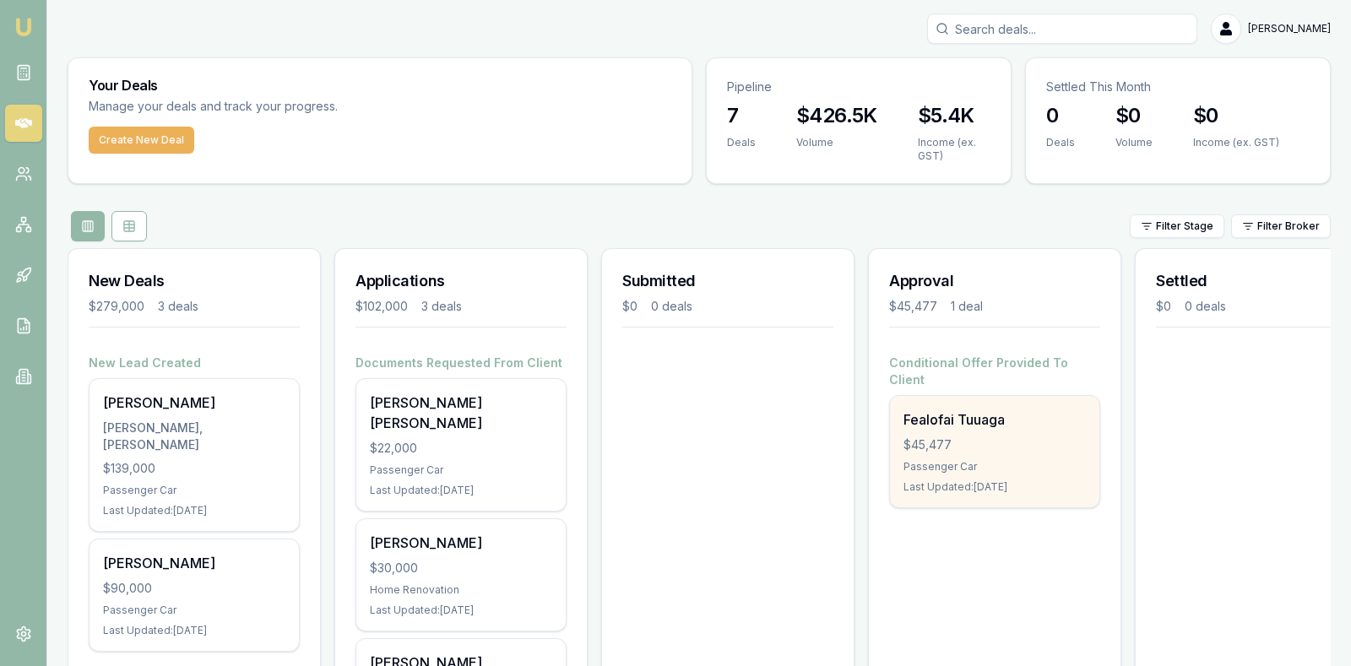
click at [997, 436] on div "$45,477" at bounding box center [994, 444] width 182 height 17
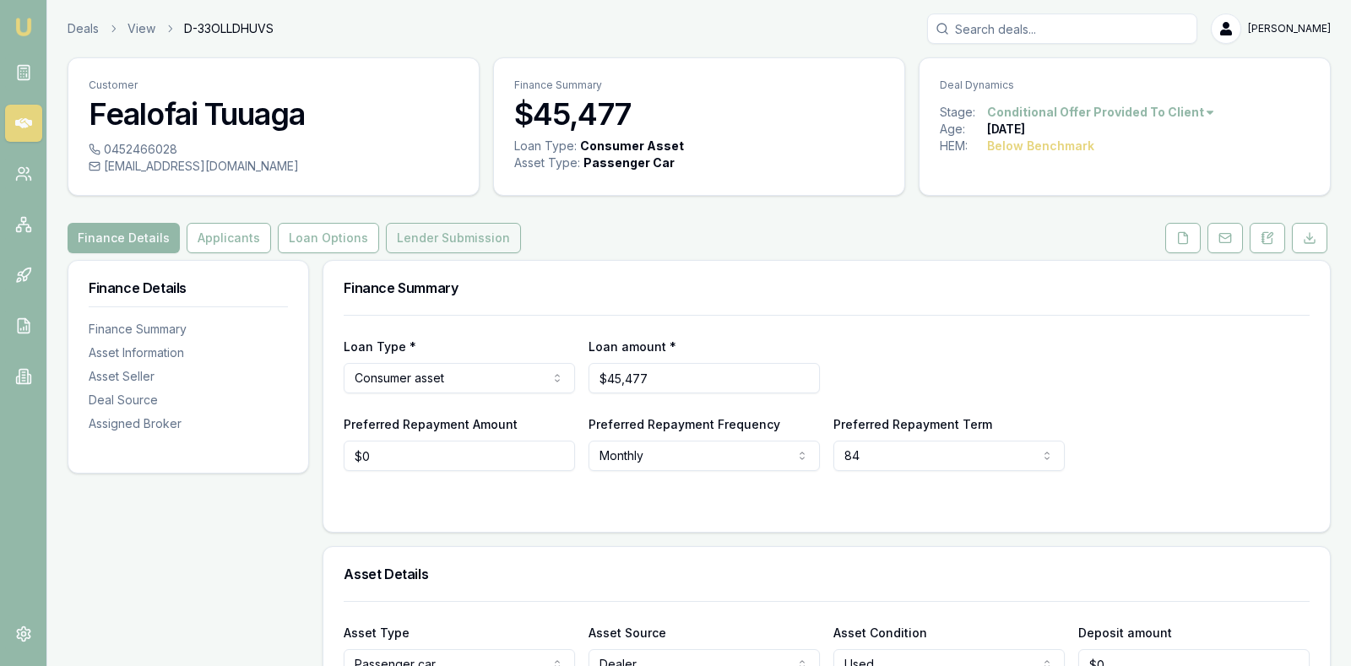
click at [445, 235] on button "Lender Submission" at bounding box center [453, 238] width 135 height 30
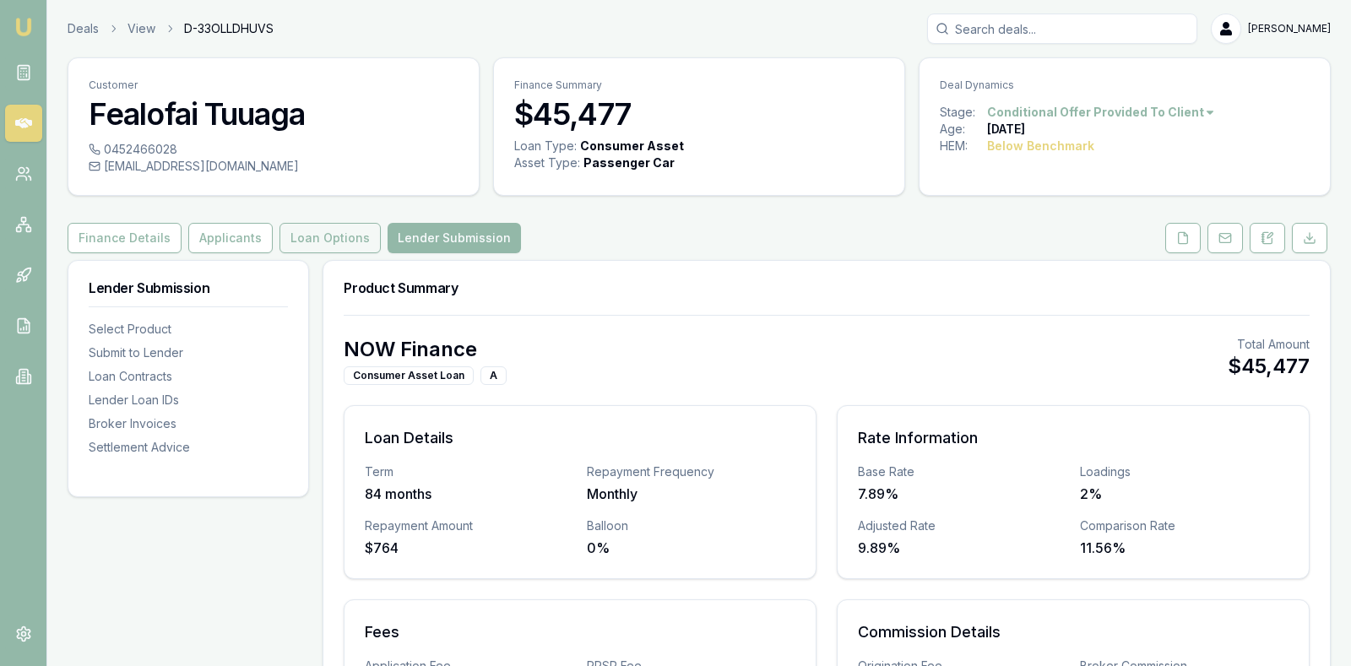
click at [313, 232] on button "Loan Options" at bounding box center [329, 238] width 101 height 30
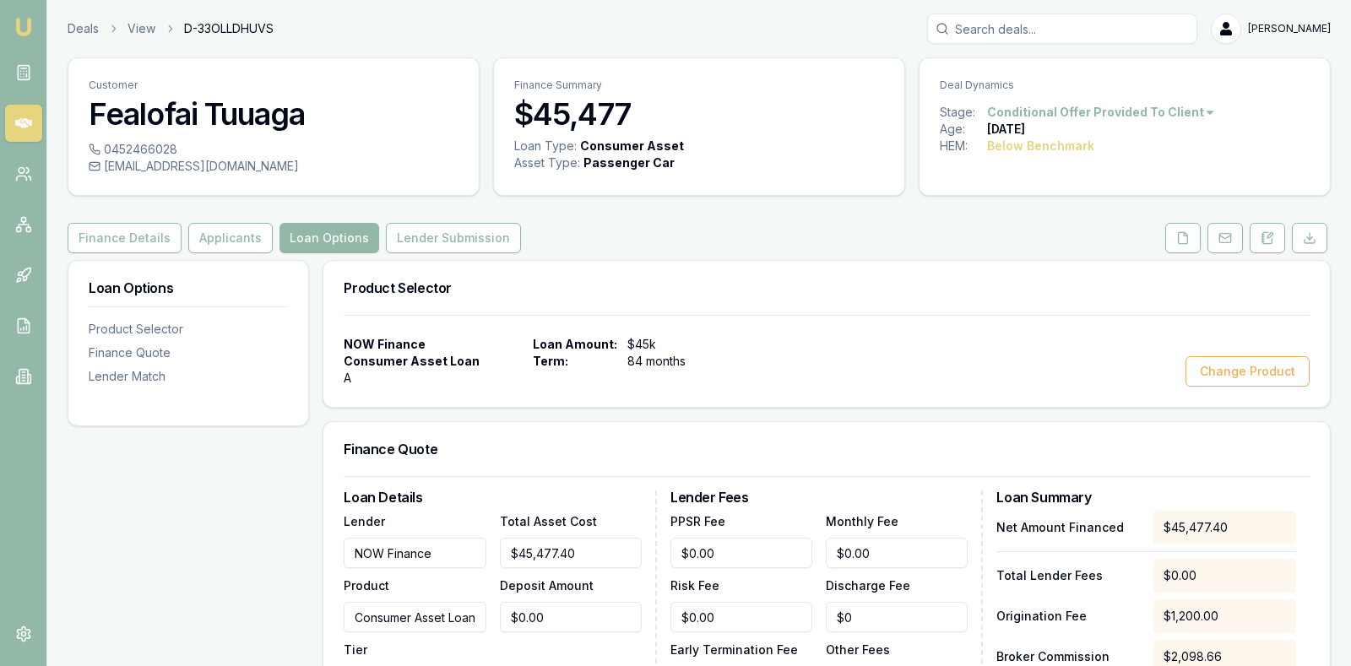
click at [637, 223] on div "Finance Details Applicants Loan Options Lender Submission" at bounding box center [699, 238] width 1263 height 30
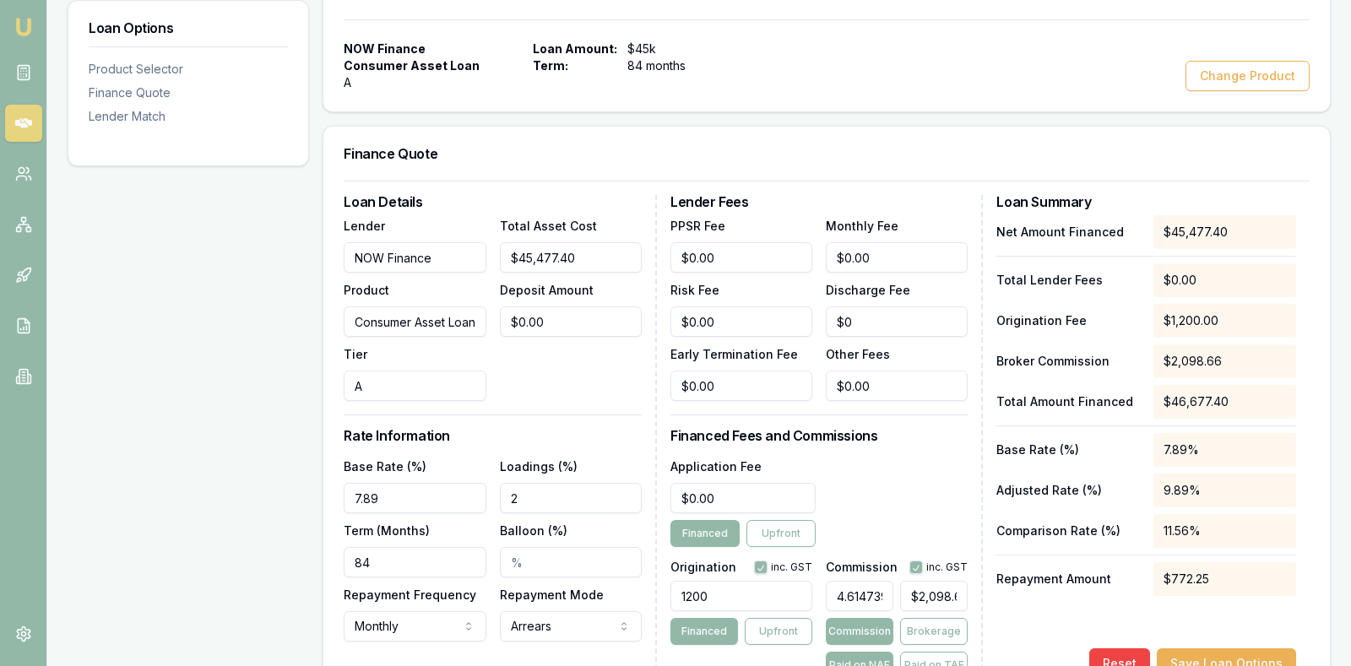
scroll to position [338, 0]
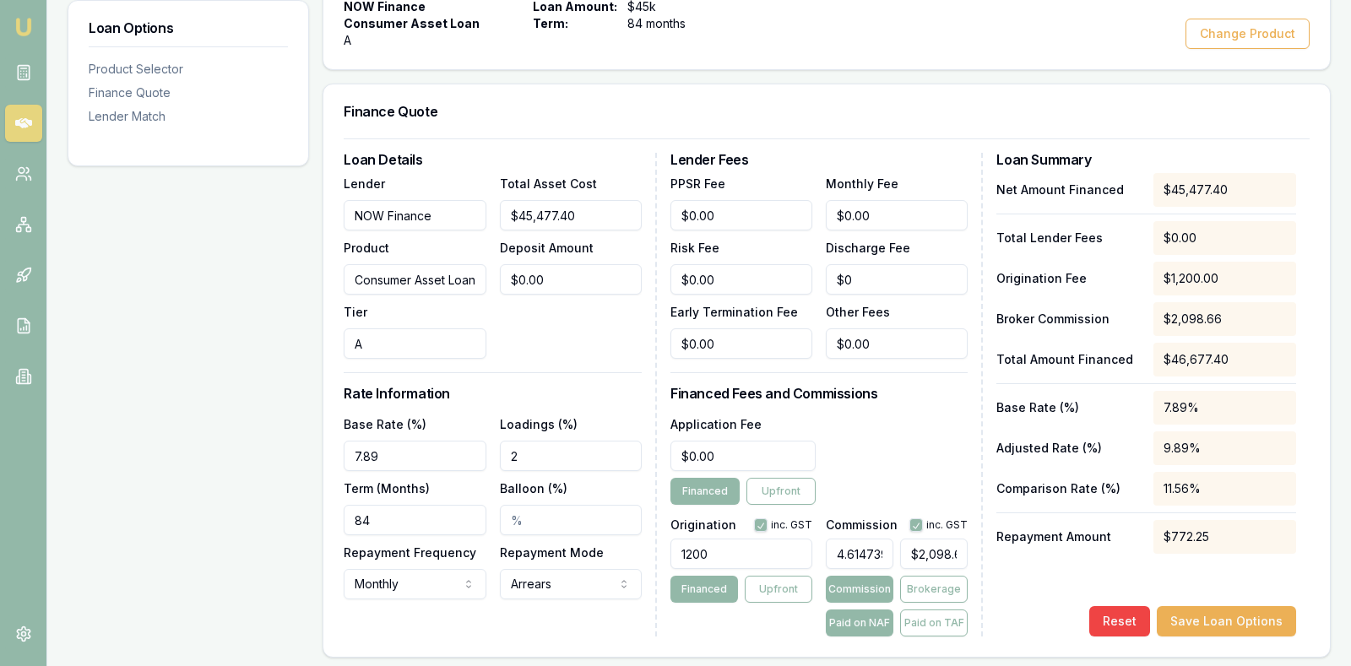
click at [407, 449] on input "7.89" at bounding box center [415, 456] width 142 height 30
type input "7"
type input "8.89%"
click at [564, 456] on input "2" at bounding box center [571, 456] width 142 height 30
type input "2.00%"
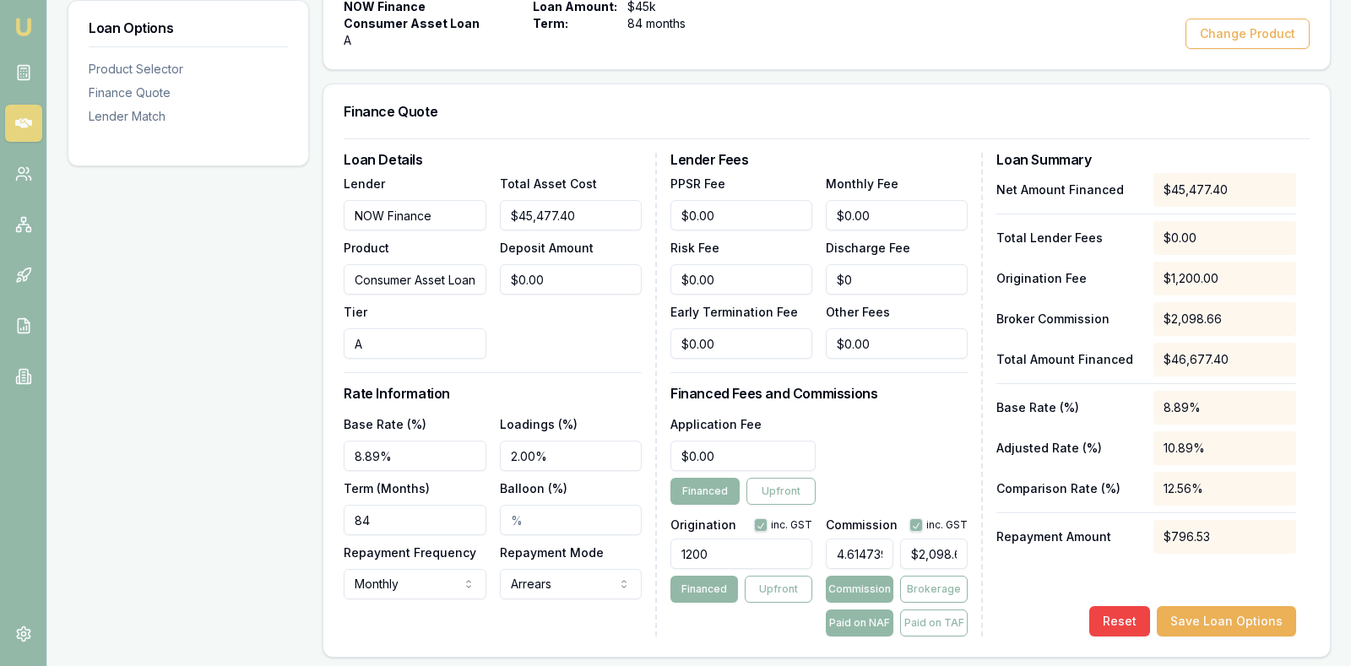
click at [588, 329] on div "Total Asset Cost $45,477.40 Deposit Amount $0.00" at bounding box center [571, 266] width 142 height 186
click at [372, 451] on input "8.89%" at bounding box center [415, 456] width 142 height 30
type input "8.99%"
click at [1211, 619] on button "Save Loan Options" at bounding box center [1226, 621] width 139 height 30
click at [1238, 615] on button "Save Loan Options" at bounding box center [1226, 621] width 139 height 30
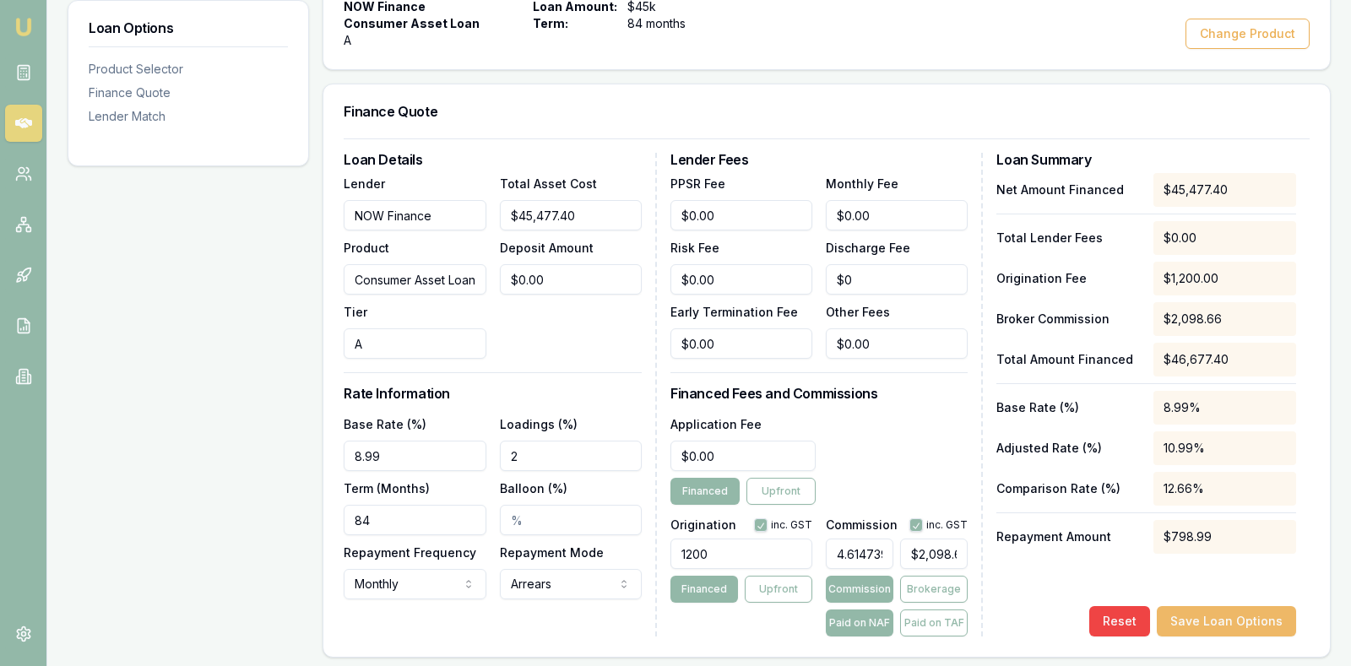
click at [1226, 620] on button "Save Loan Options" at bounding box center [1226, 621] width 139 height 30
click at [571, 513] on input "Balloon (%)" at bounding box center [571, 520] width 142 height 30
type input "0"
click at [1235, 621] on button "Save Loan Options" at bounding box center [1226, 621] width 139 height 30
click at [987, 35] on div "NOW Finance Consumer Asset Loan A Loan Amount: $45k Term: 84 months Change Prod…" at bounding box center [827, 23] width 966 height 51
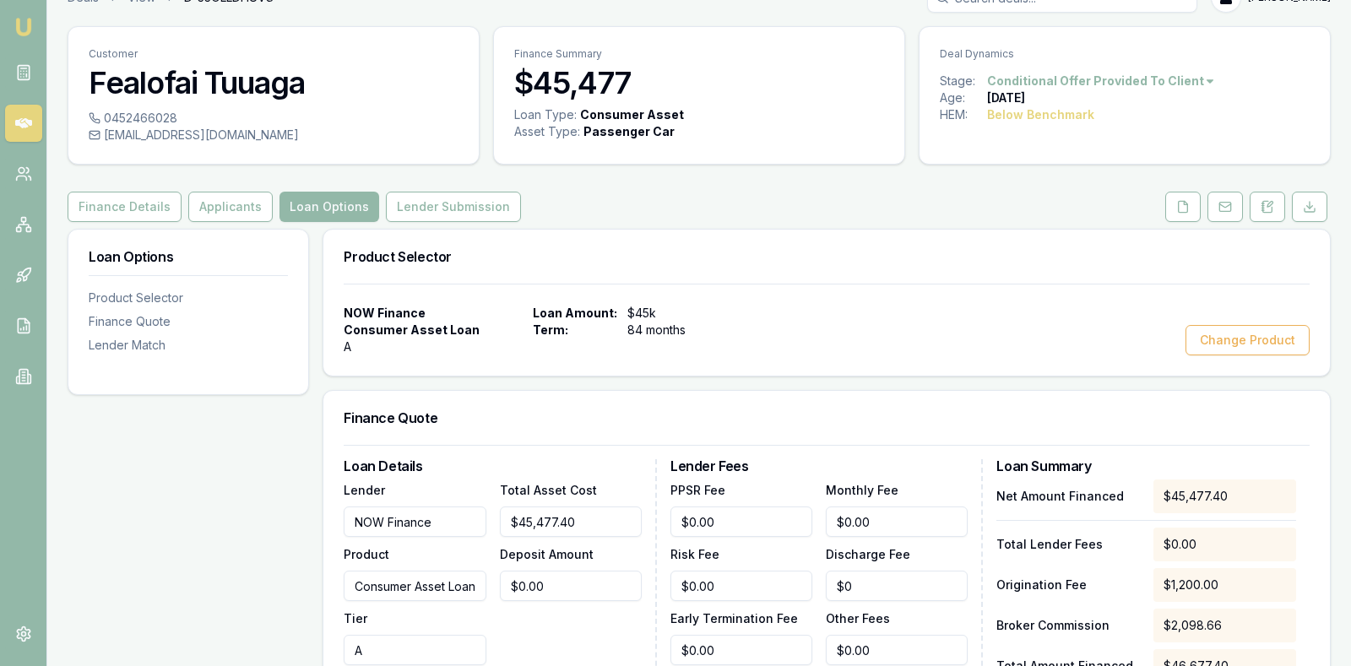
scroll to position [0, 0]
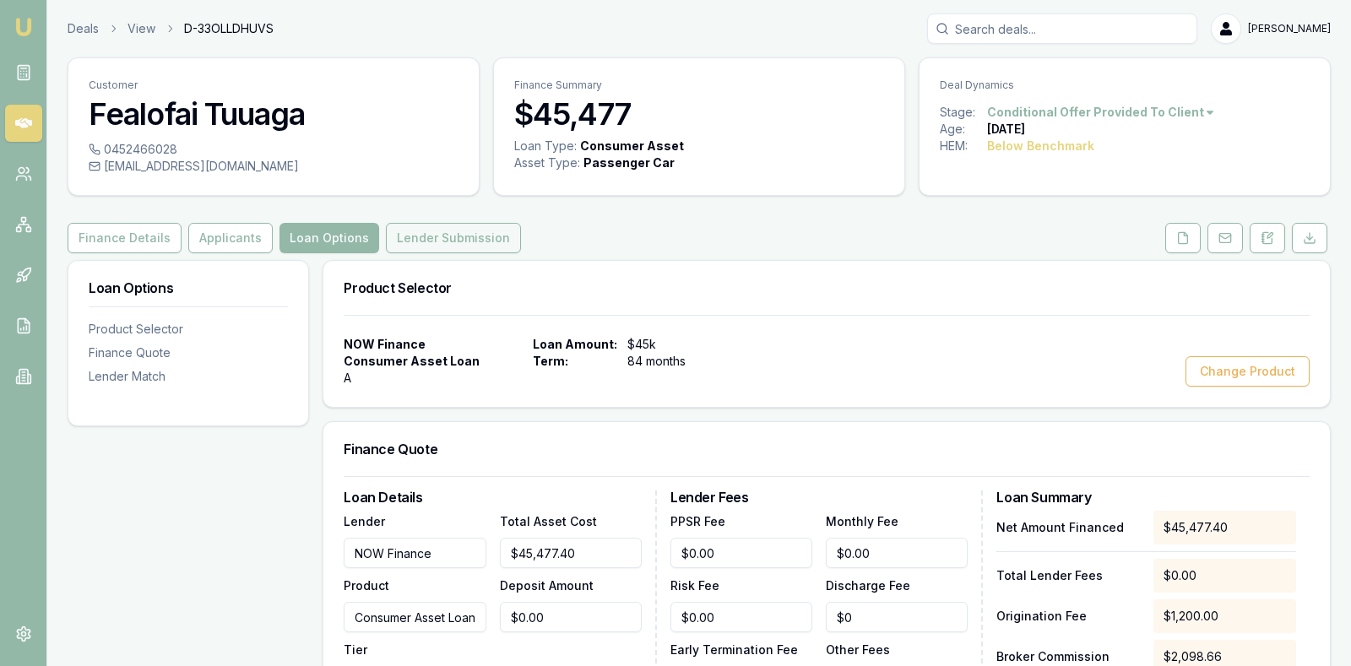
click at [431, 231] on button "Lender Submission" at bounding box center [453, 238] width 135 height 30
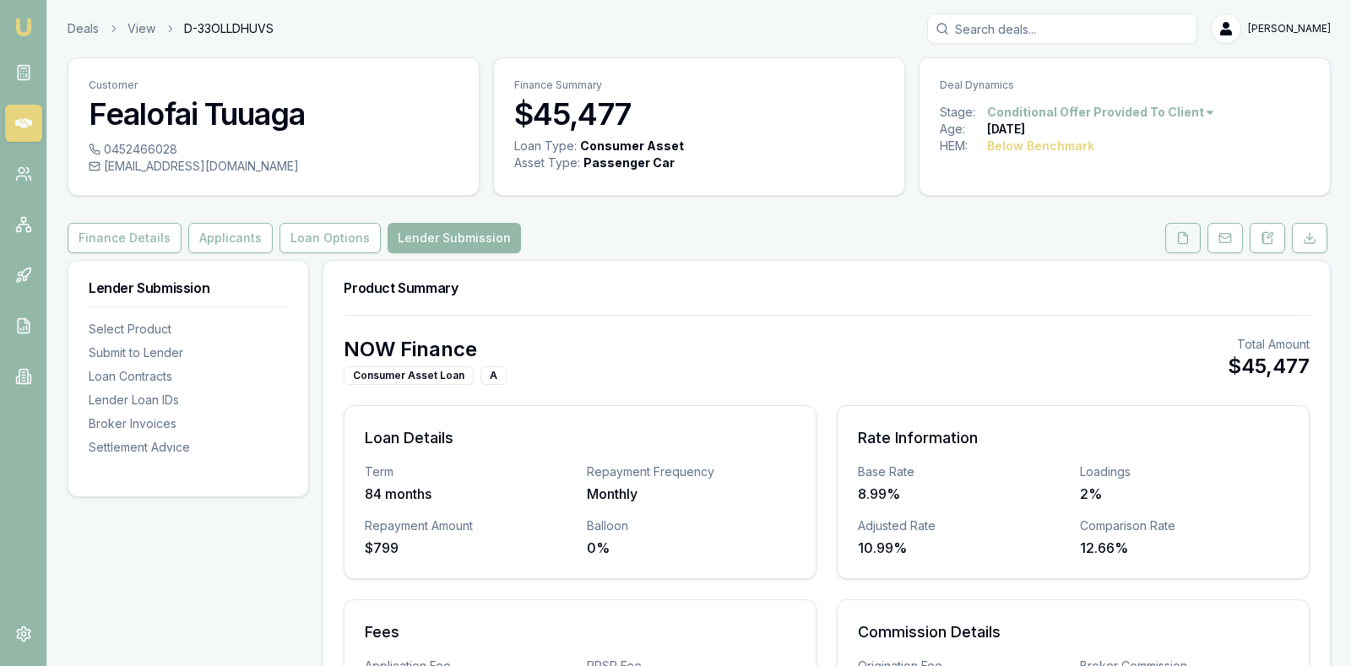
click at [1182, 237] on icon at bounding box center [1183, 238] width 14 height 14
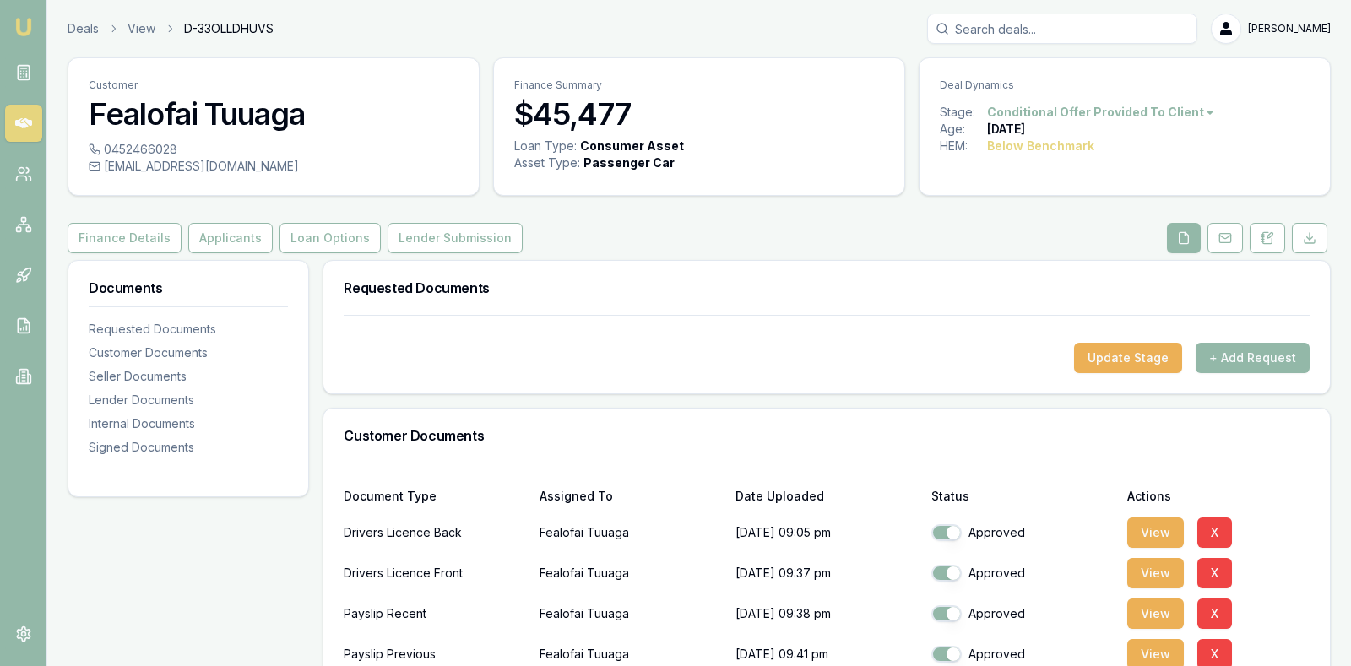
click at [870, 335] on div at bounding box center [827, 329] width 966 height 27
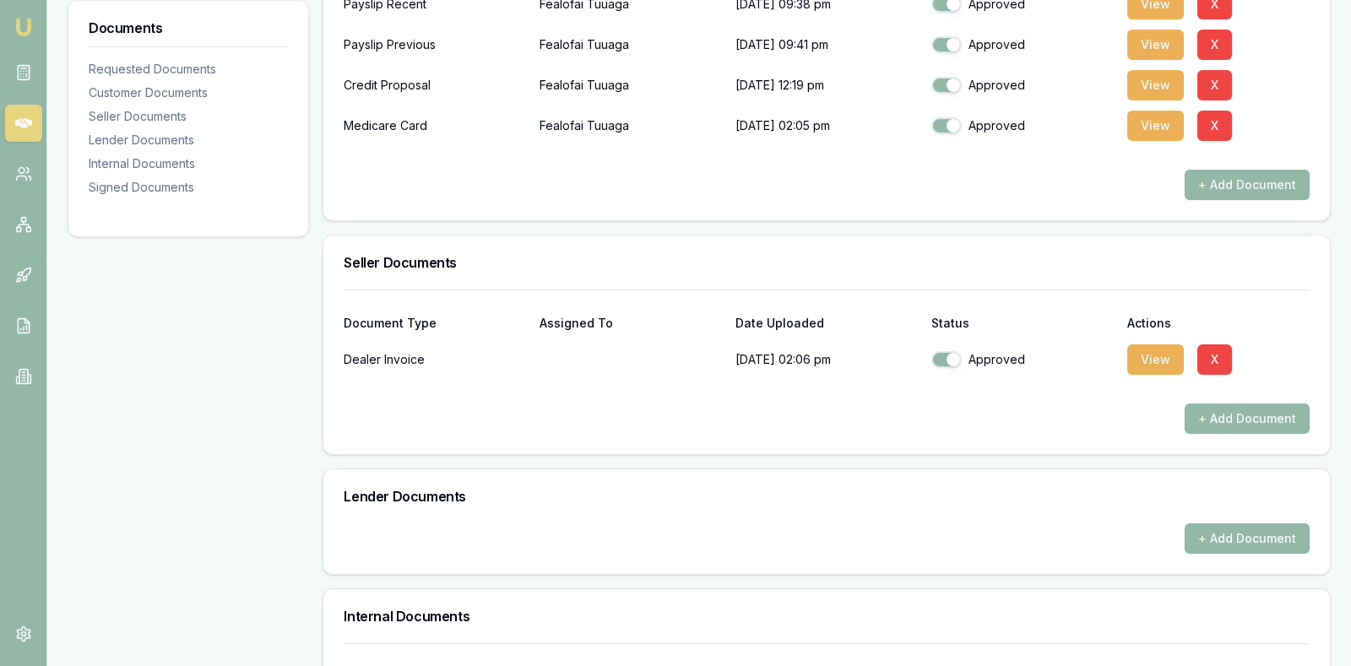
scroll to position [567, 0]
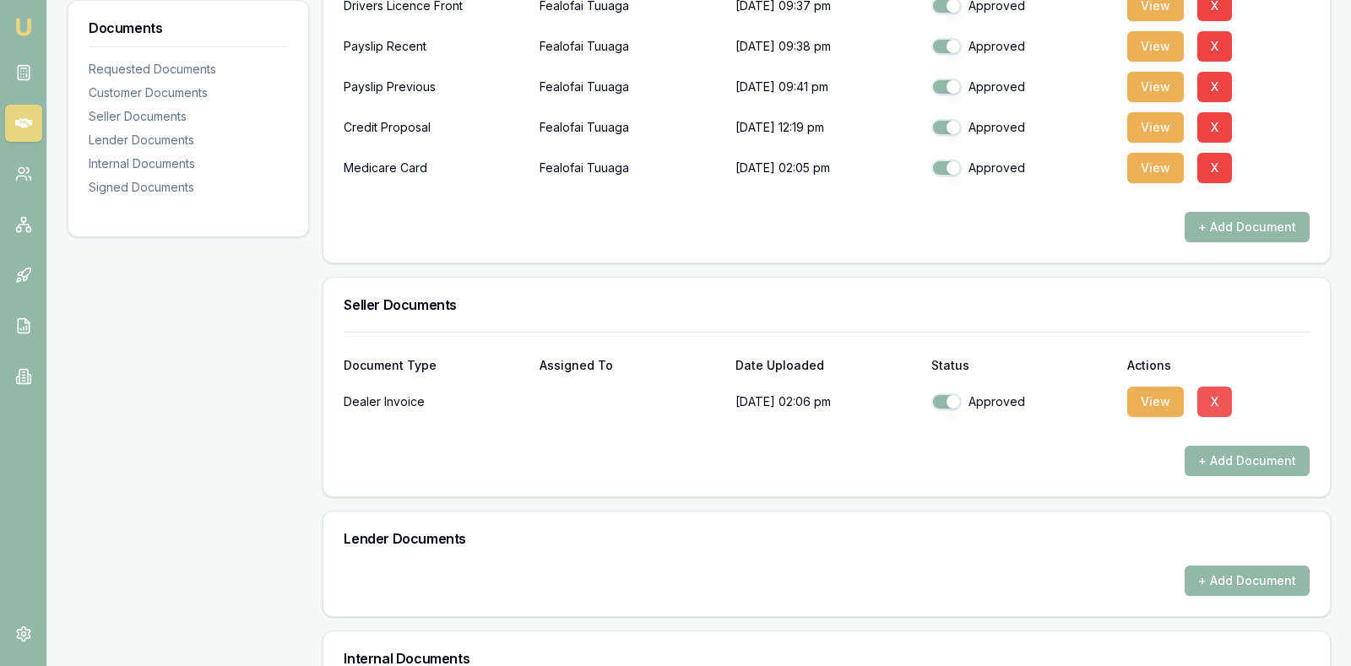
click at [1213, 393] on button "X" at bounding box center [1214, 402] width 35 height 30
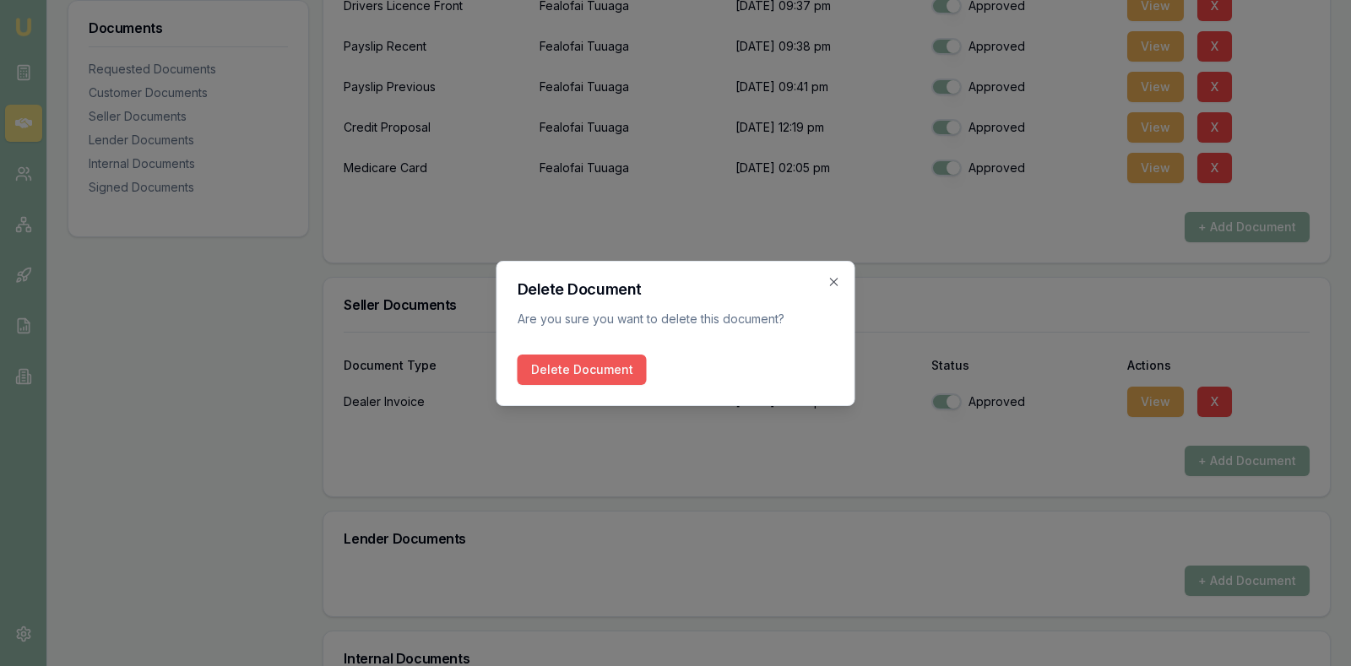
click at [597, 367] on button "Delete Document" at bounding box center [581, 370] width 129 height 30
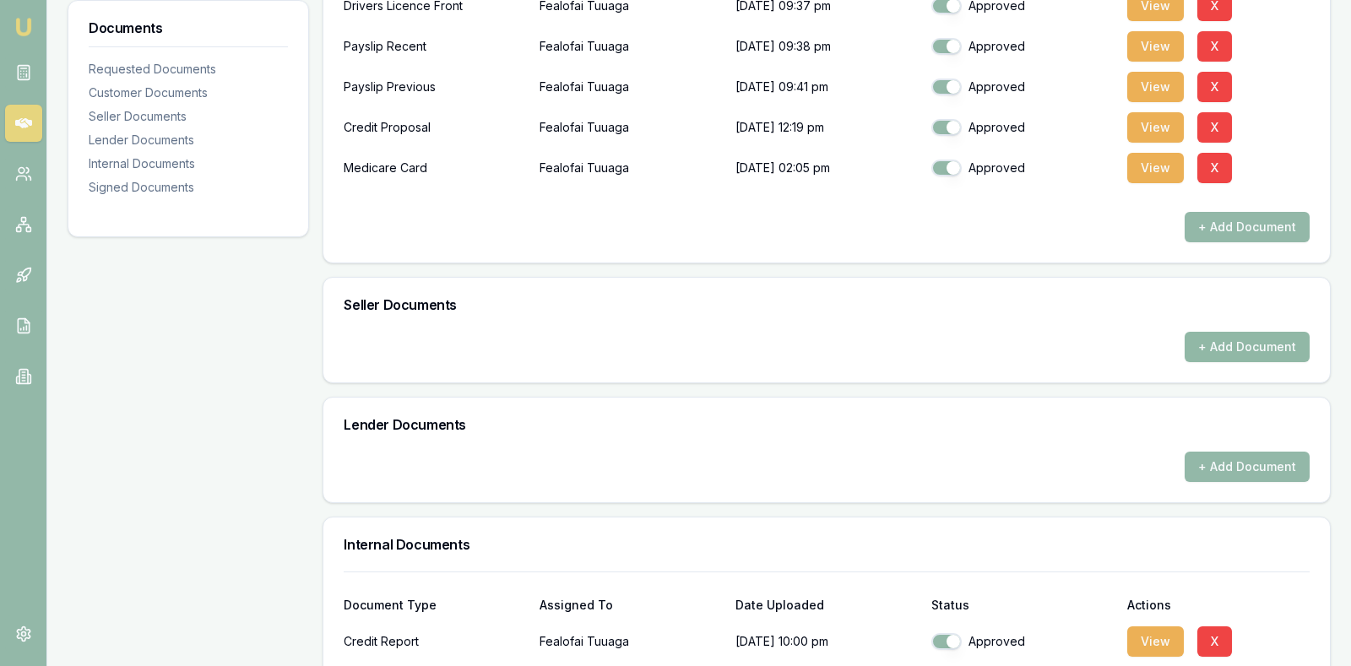
click at [1242, 333] on button "+ Add Document" at bounding box center [1246, 347] width 125 height 30
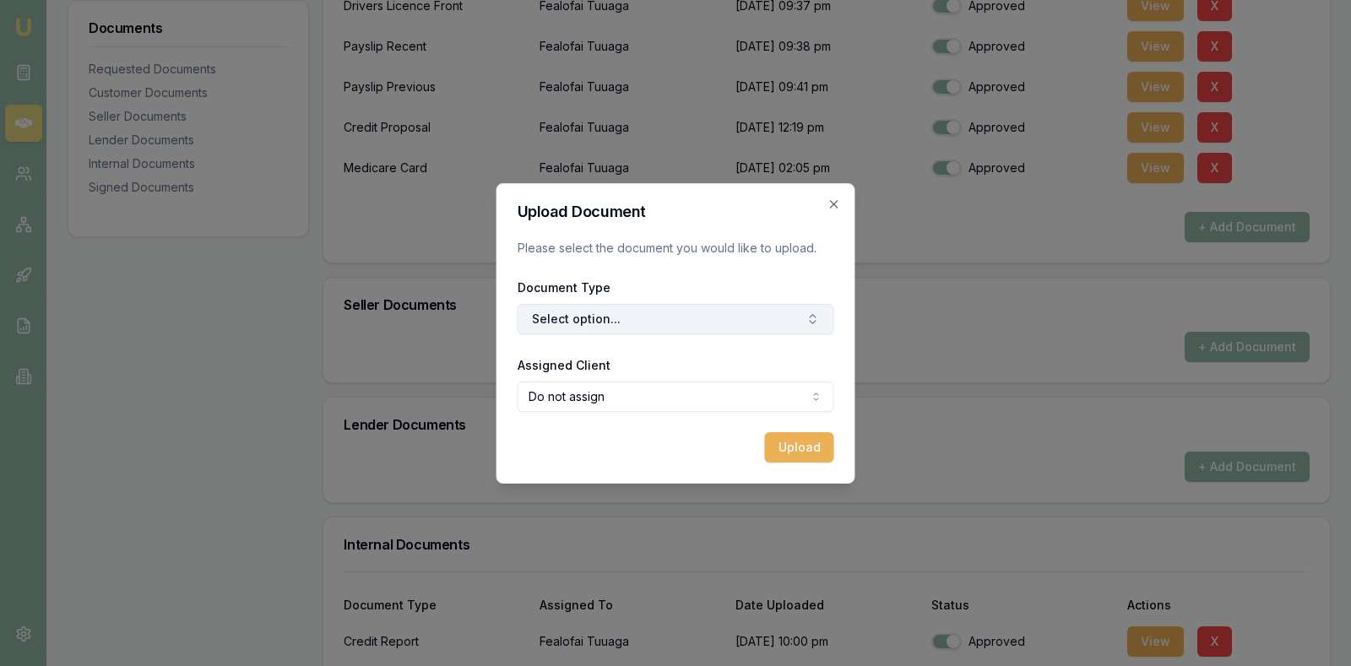
click at [730, 306] on button "Select option..." at bounding box center [675, 319] width 317 height 30
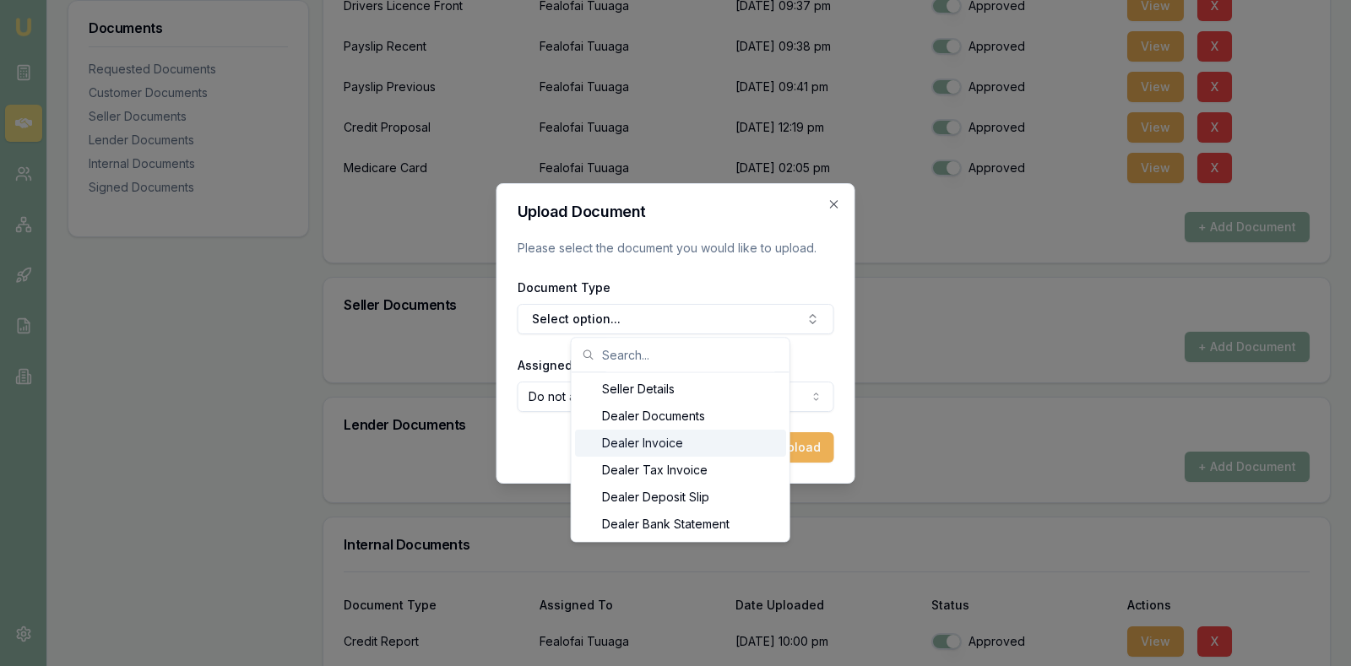
click at [665, 445] on div "Dealer Invoice" at bounding box center [680, 443] width 211 height 27
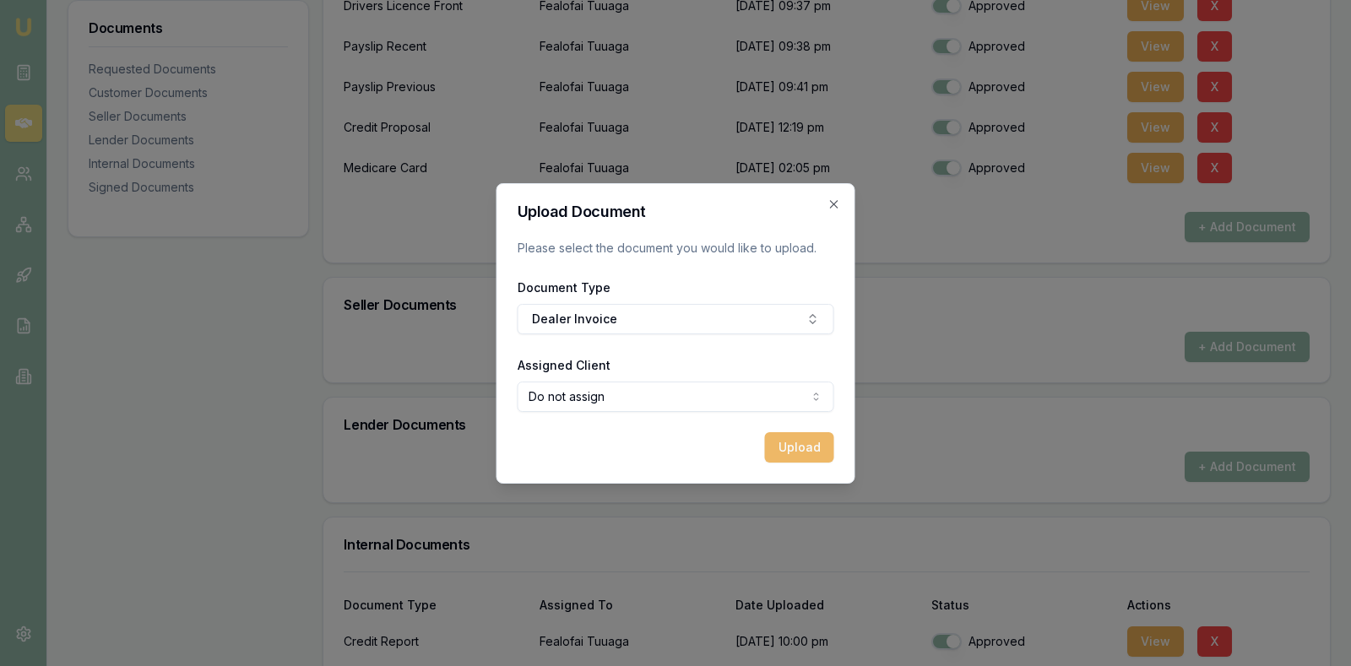
click at [802, 443] on button "Upload" at bounding box center [799, 447] width 69 height 30
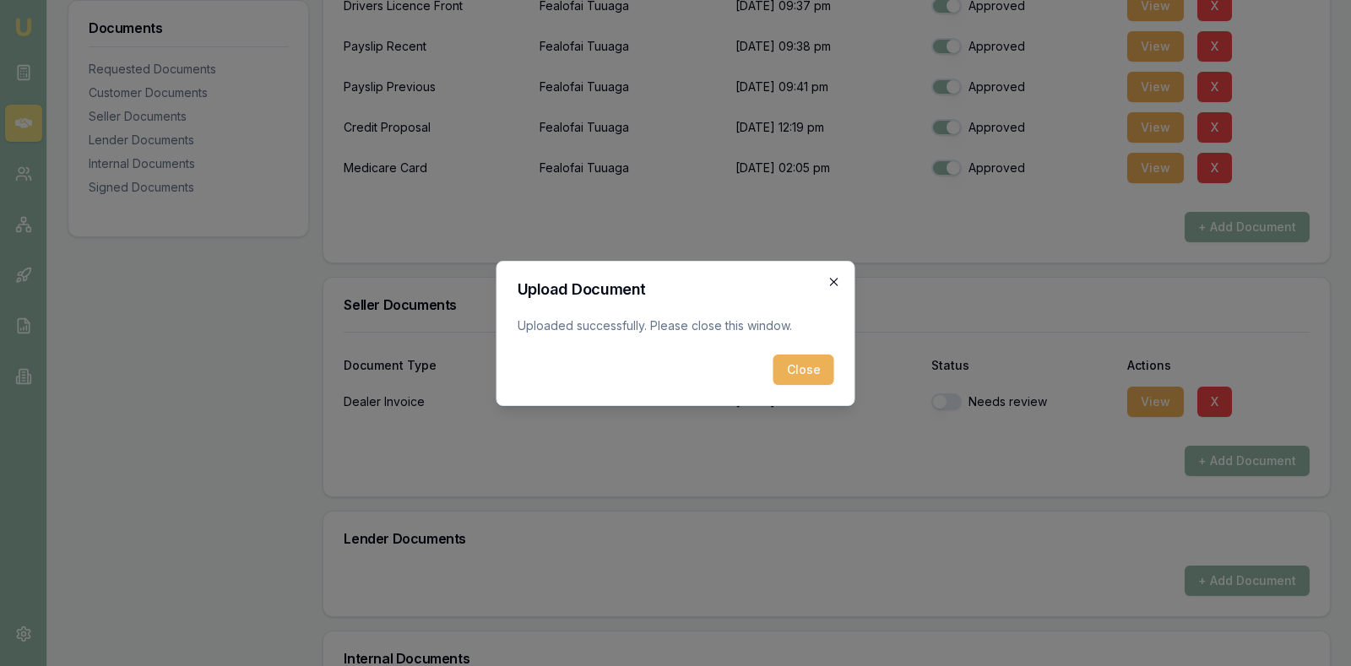
click at [832, 280] on icon "button" at bounding box center [834, 282] width 8 height 8
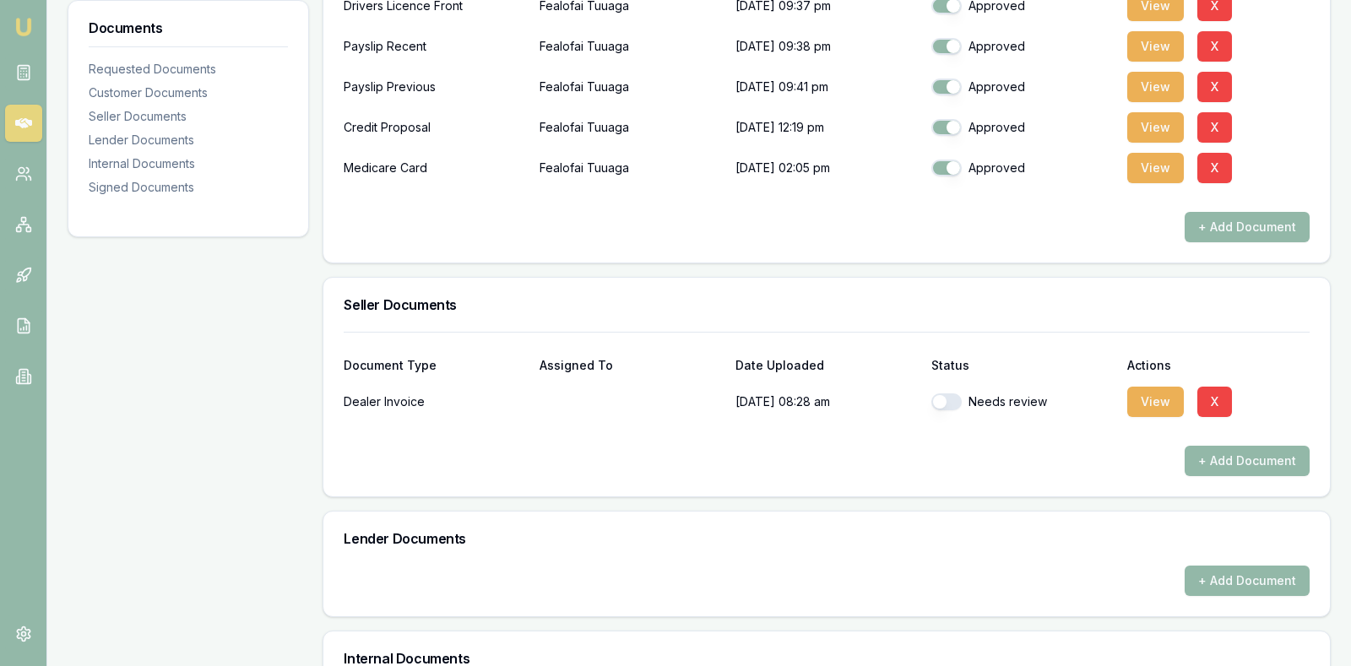
click at [935, 397] on button "button" at bounding box center [946, 401] width 30 height 17
checkbox input "true"
click at [744, 223] on div "+ Add Document" at bounding box center [827, 227] width 966 height 30
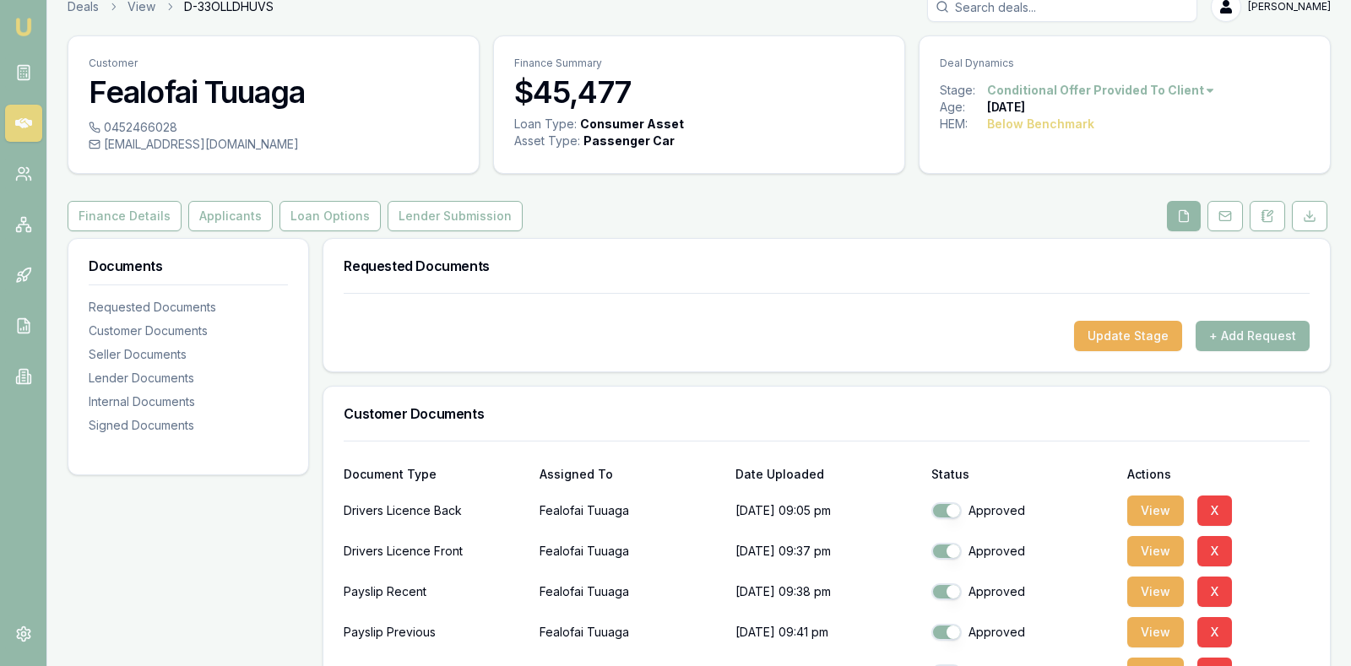
scroll to position [19, 0]
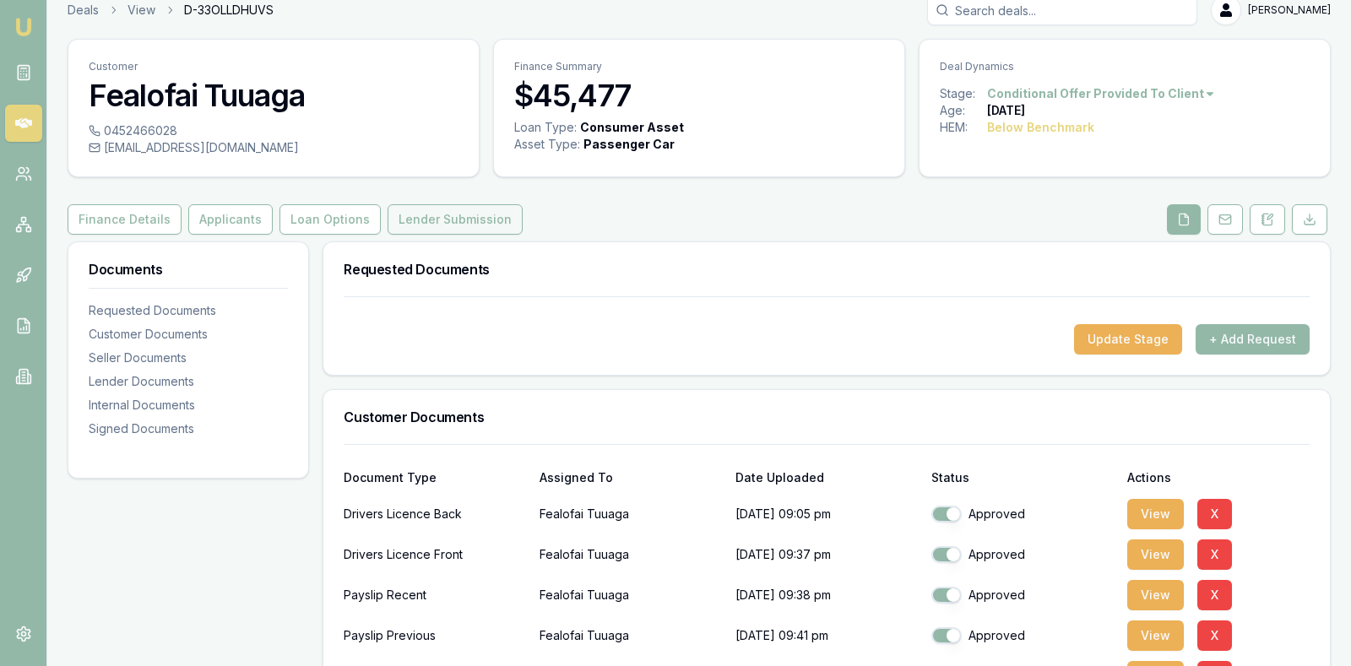
click at [454, 213] on button "Lender Submission" at bounding box center [454, 219] width 135 height 30
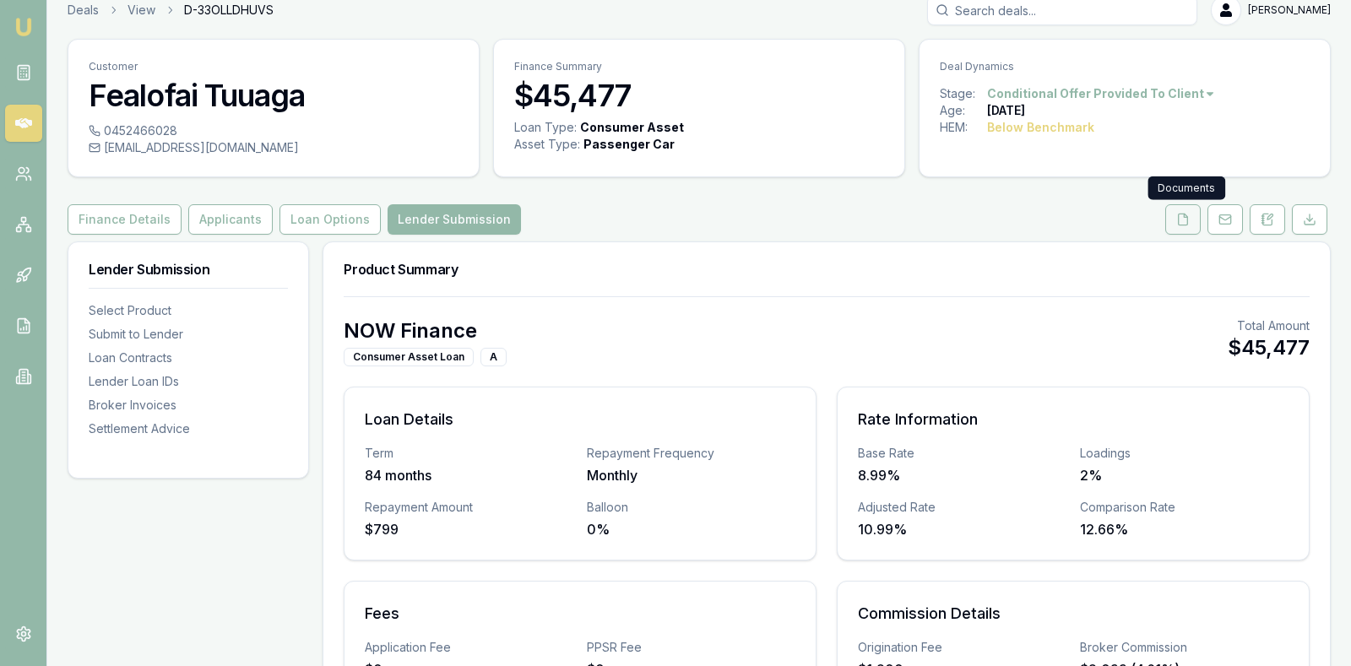
click at [1179, 218] on icon at bounding box center [1183, 220] width 14 height 14
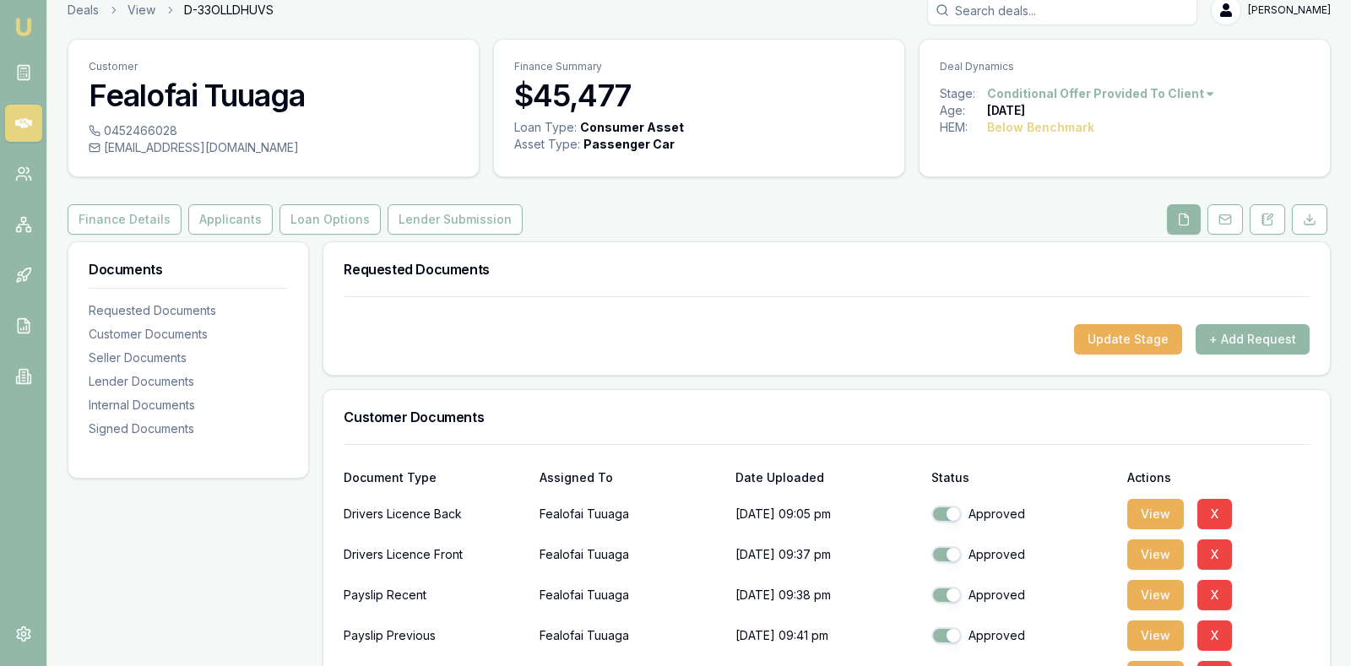
click at [963, 287] on div "Requested Documents" at bounding box center [826, 269] width 1006 height 54
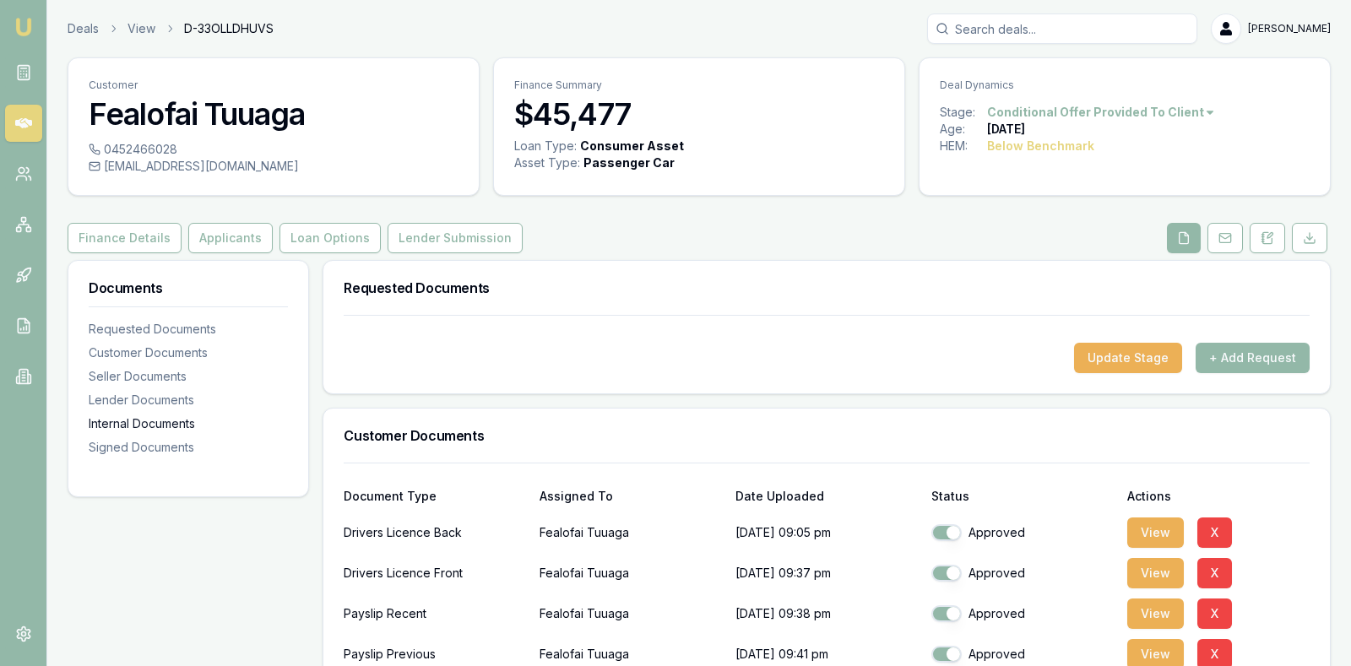
click at [182, 418] on div "Internal Documents" at bounding box center [188, 423] width 199 height 17
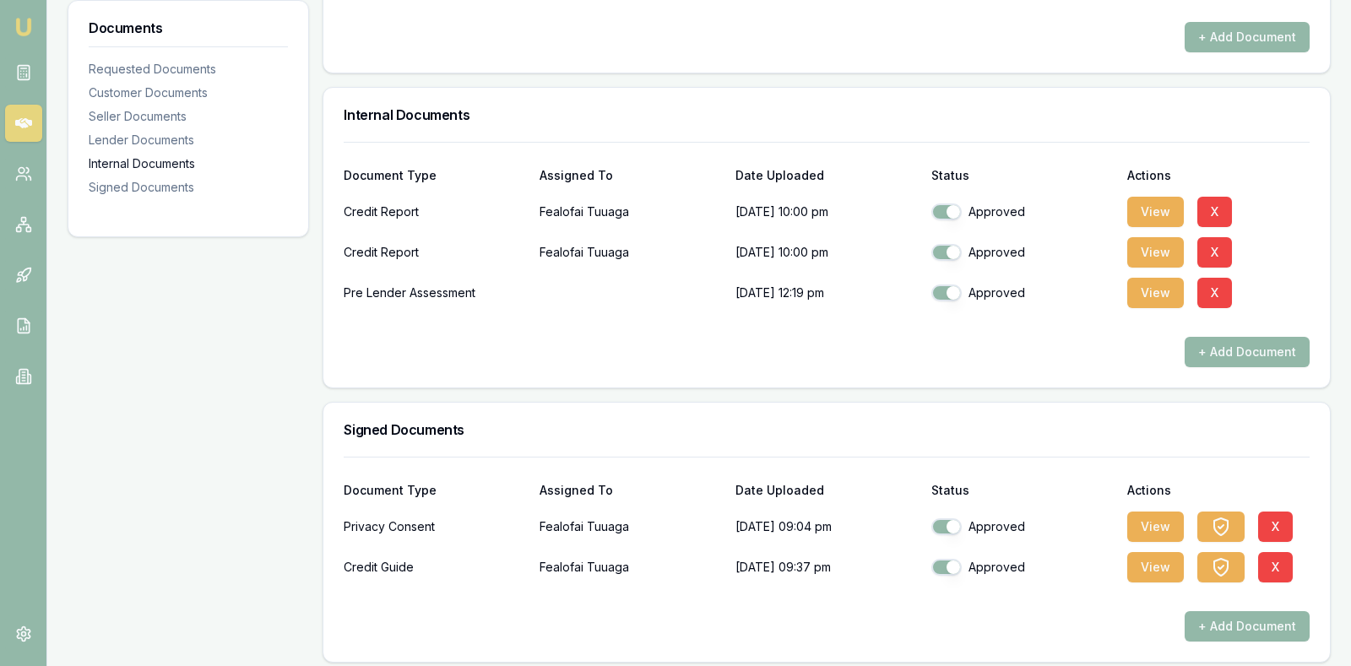
scroll to position [1116, 0]
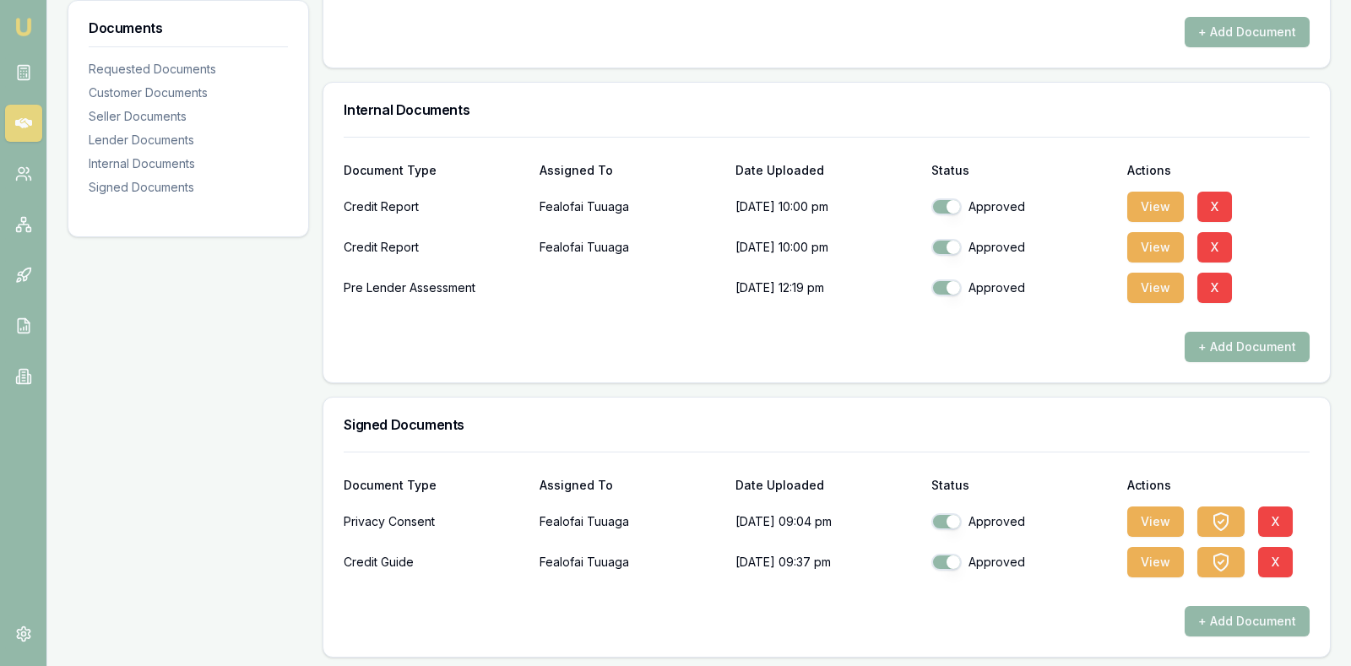
click at [1222, 343] on button "+ Add Document" at bounding box center [1246, 347] width 125 height 30
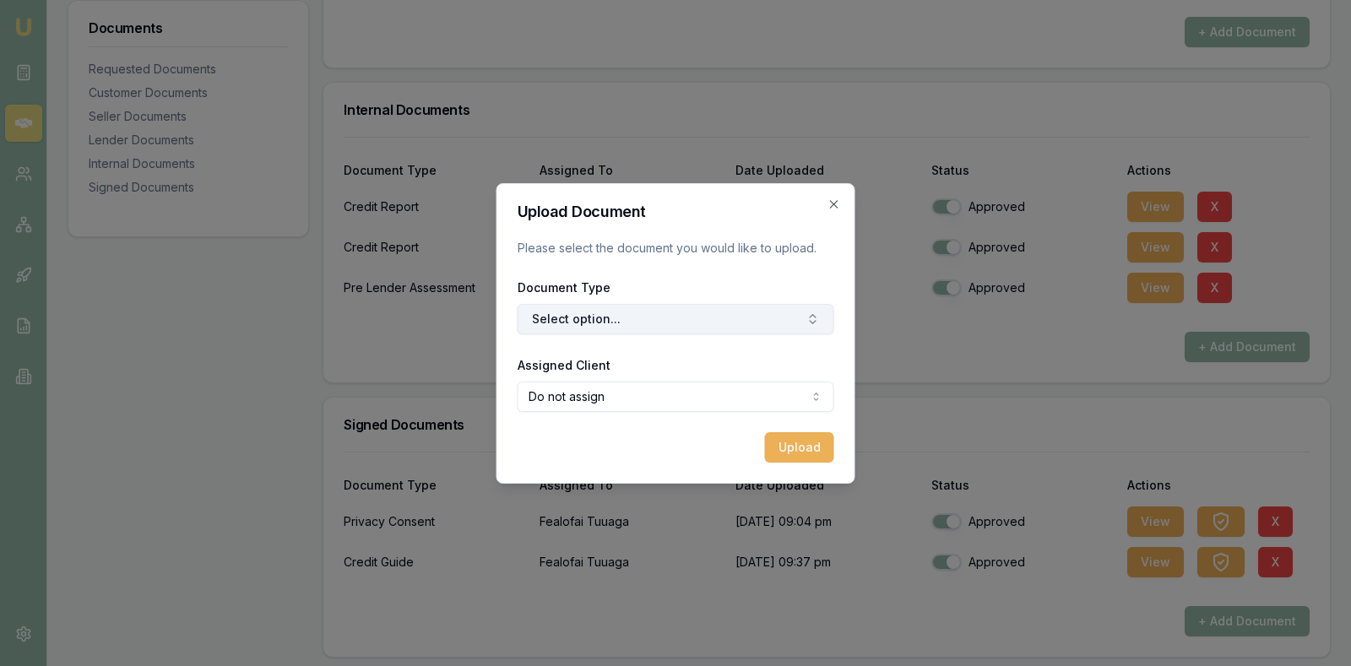
click at [664, 309] on button "Select option..." at bounding box center [675, 319] width 317 height 30
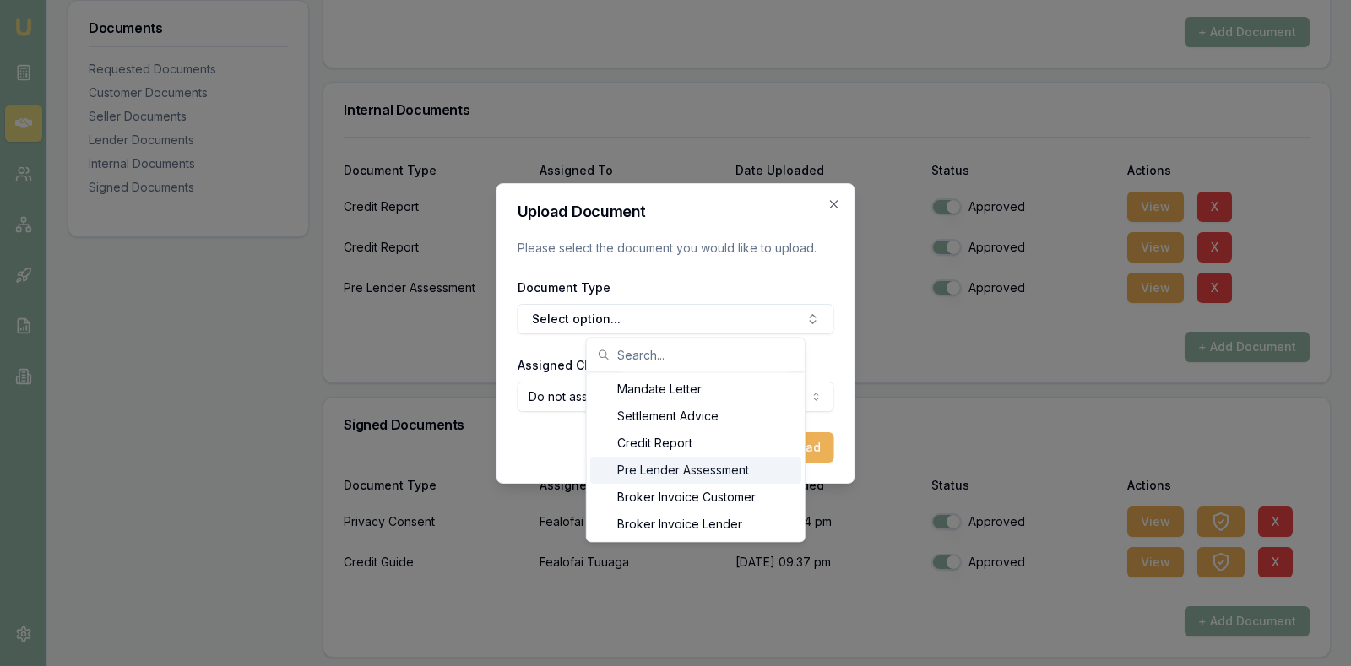
click at [836, 190] on div "Upload Document Please select the document you would like to upload. Document T…" at bounding box center [675, 333] width 359 height 301
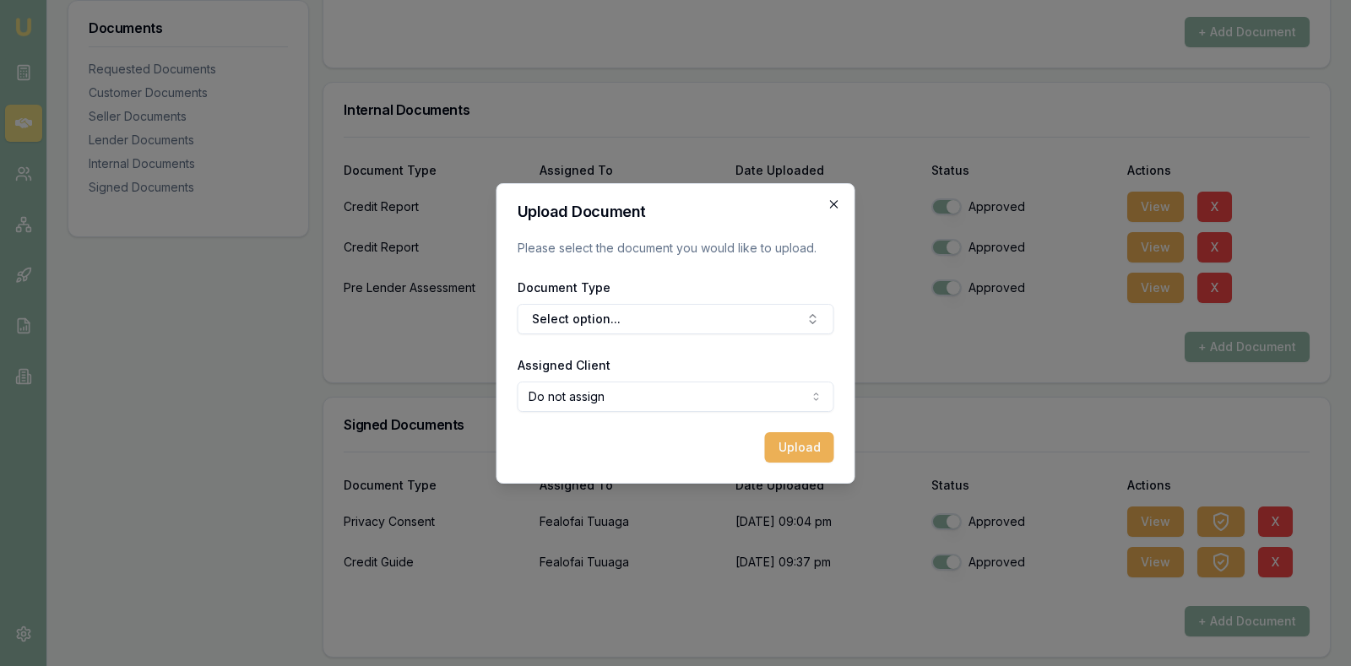
click at [832, 198] on icon "button" at bounding box center [834, 205] width 14 height 14
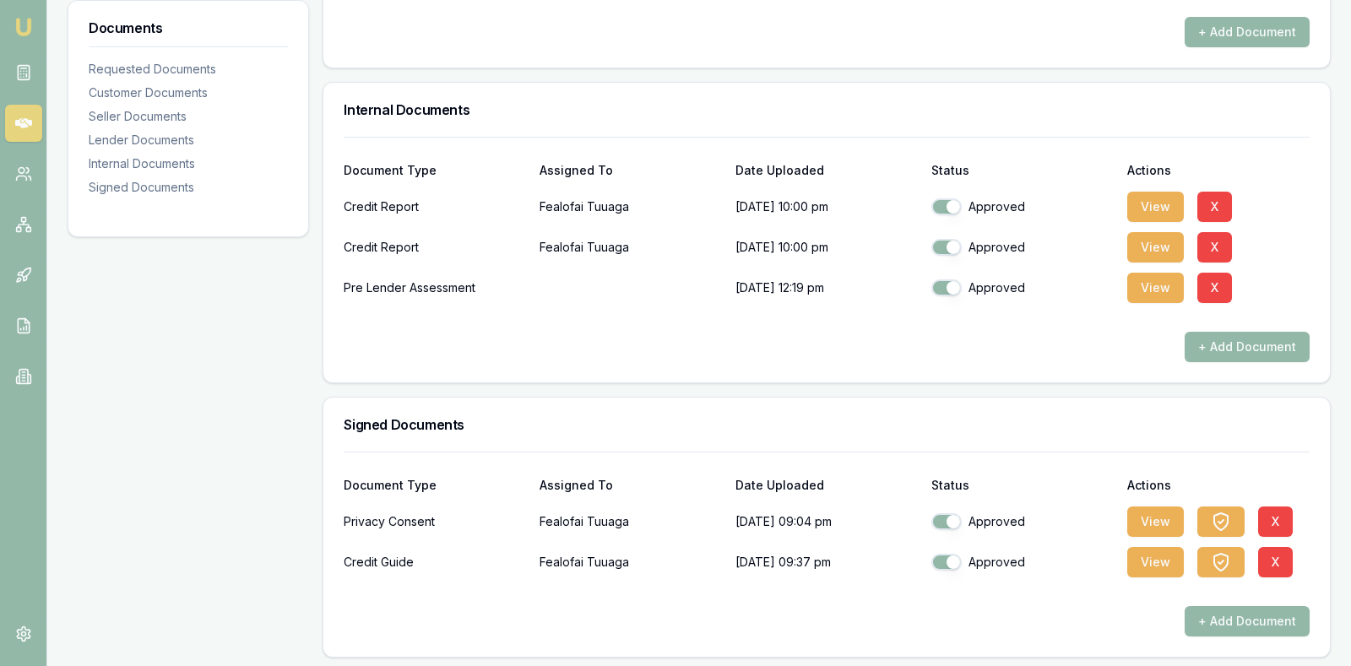
click at [674, 23] on div "+ Add Document" at bounding box center [827, 32] width 966 height 30
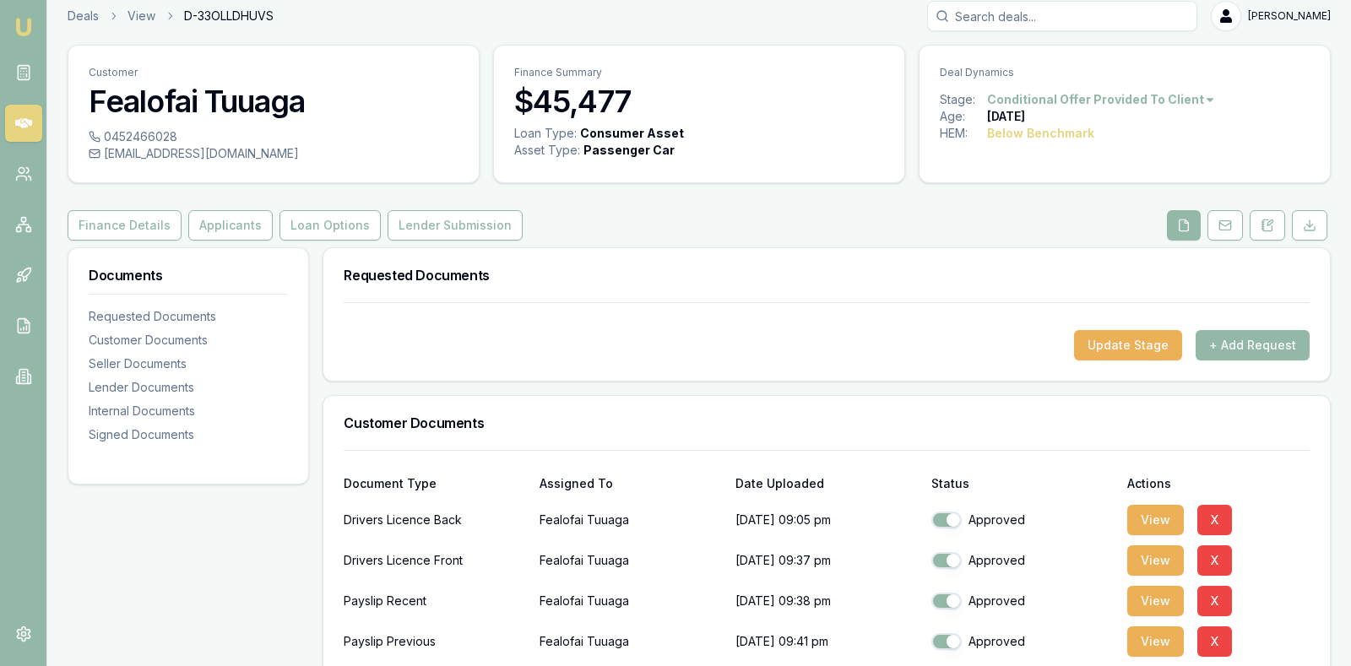
scroll to position [0, 0]
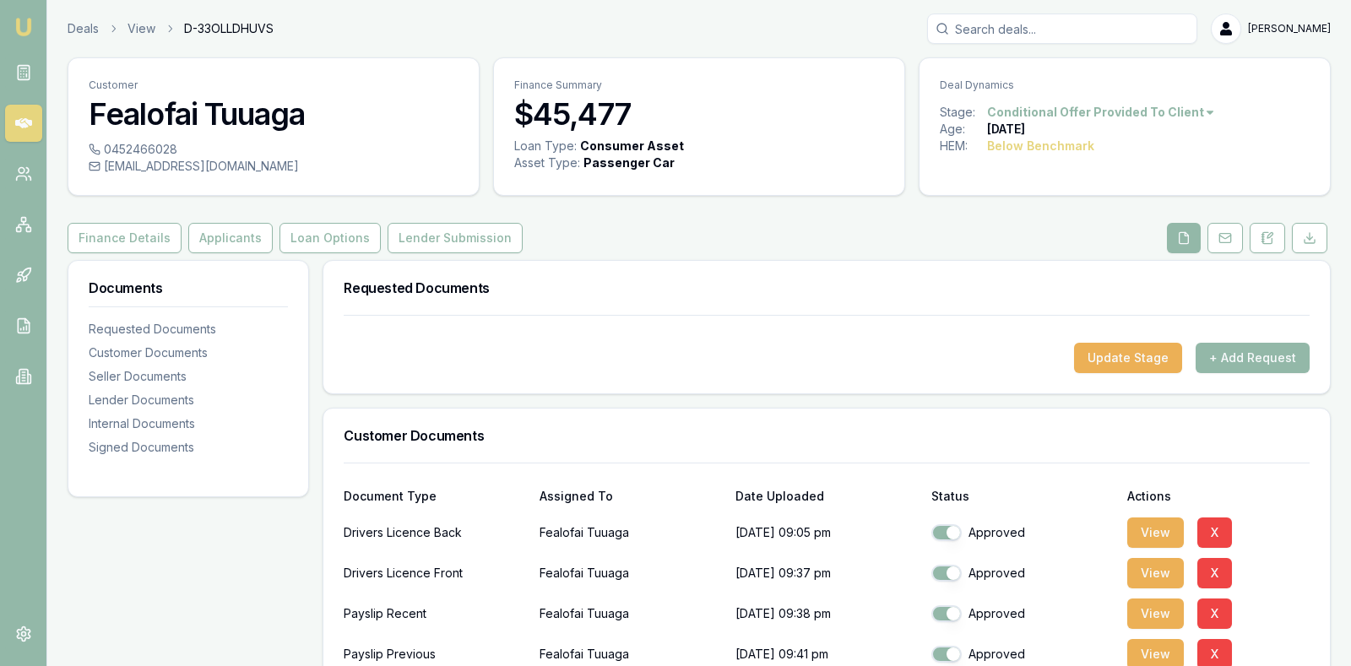
click at [630, 307] on div "Requested Documents" at bounding box center [826, 288] width 1006 height 54
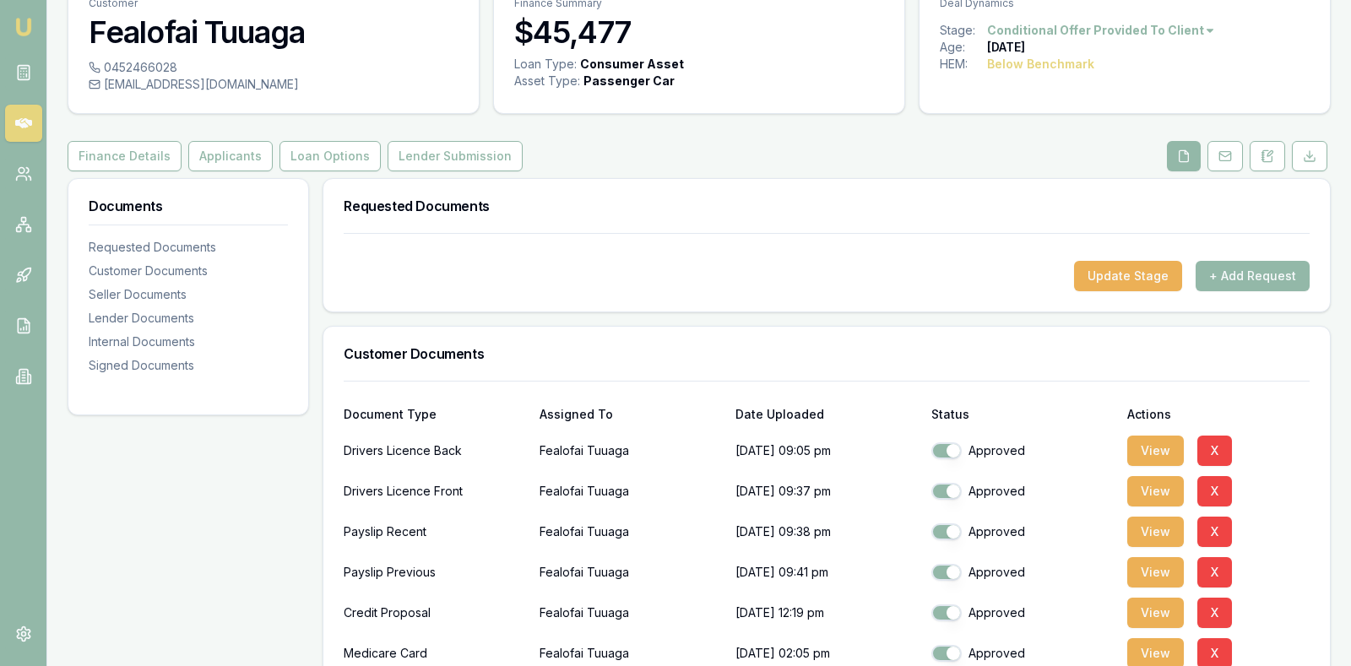
scroll to position [84, 0]
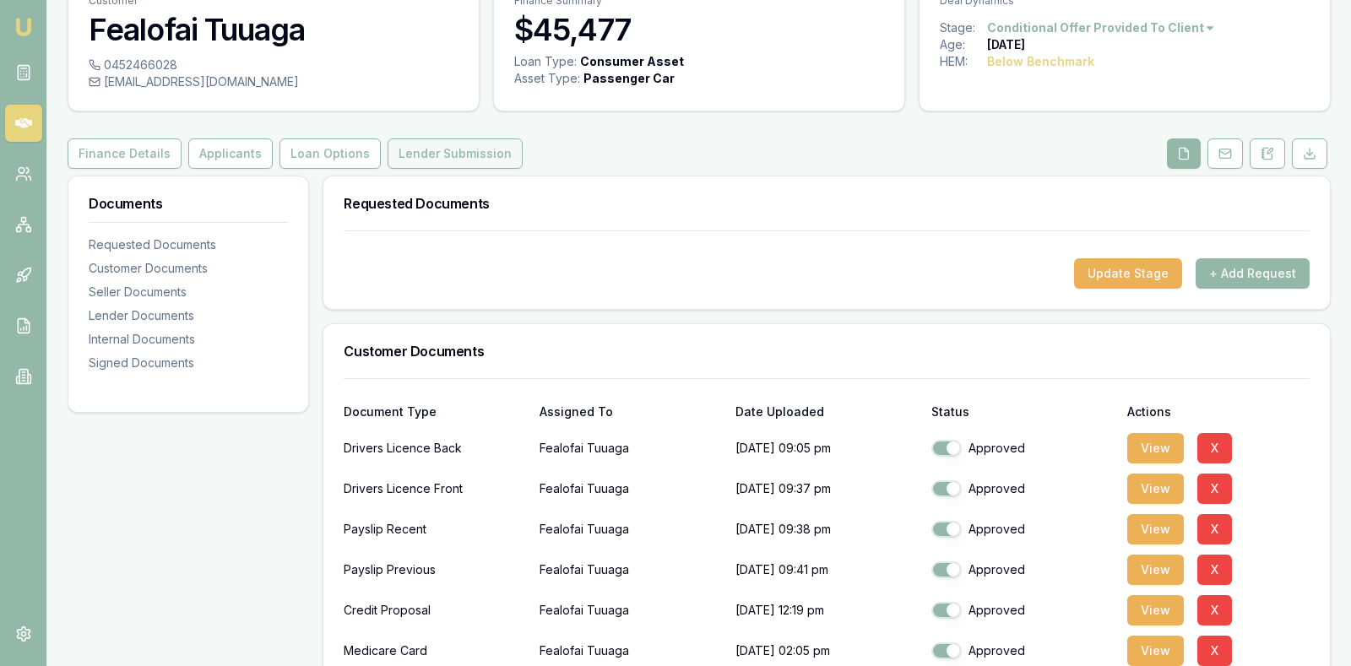
click at [463, 152] on button "Lender Submission" at bounding box center [454, 153] width 135 height 30
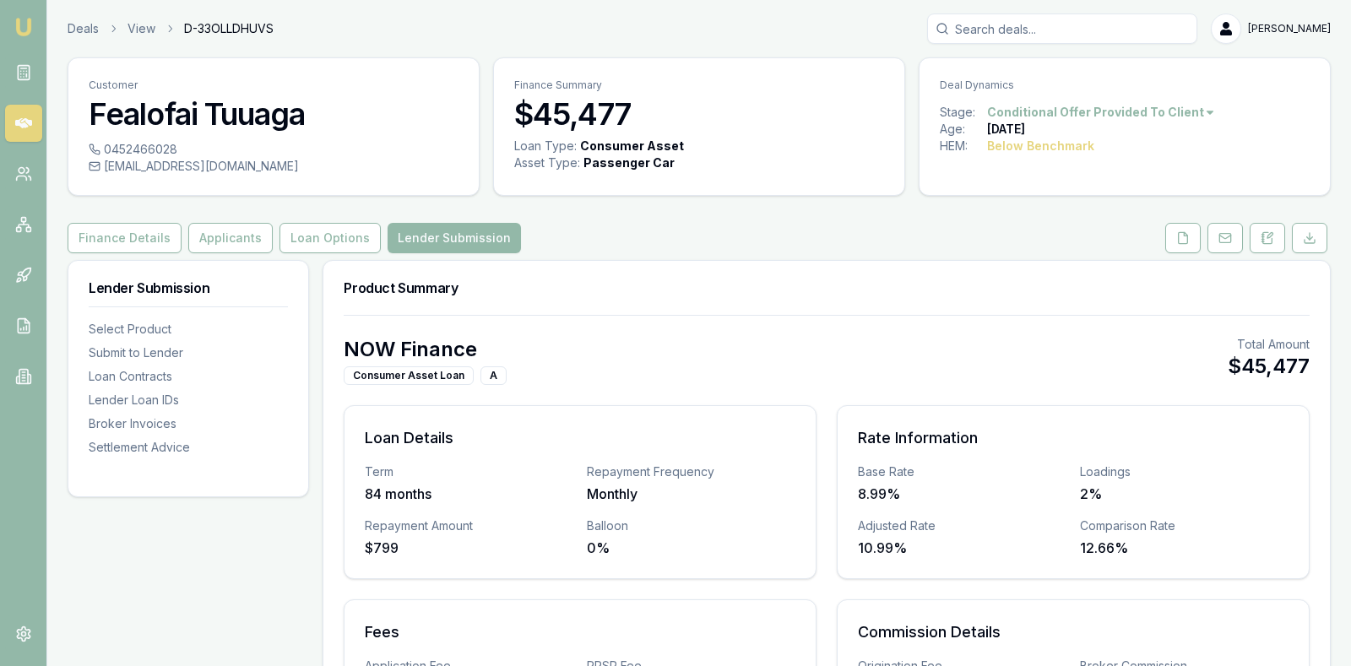
click at [635, 283] on h3 "Product Summary" at bounding box center [827, 288] width 966 height 14
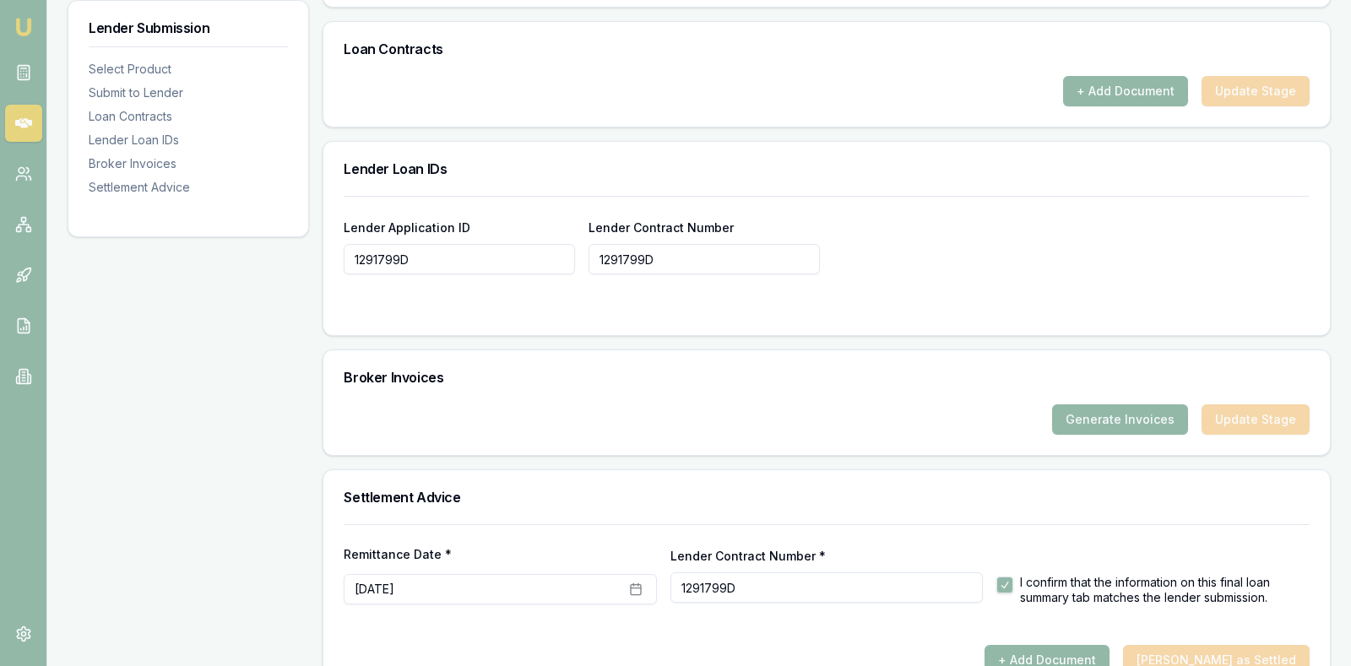
scroll to position [1097, 0]
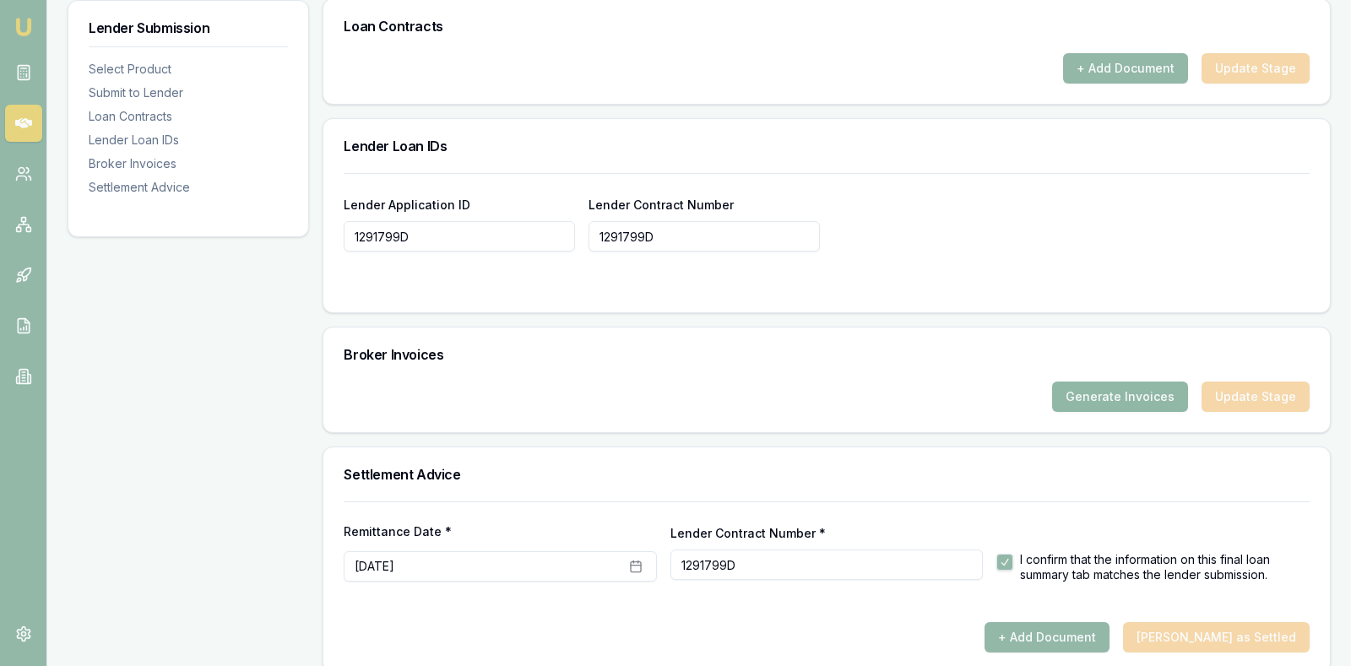
click at [1131, 384] on button "Generate Invoices" at bounding box center [1120, 397] width 136 height 30
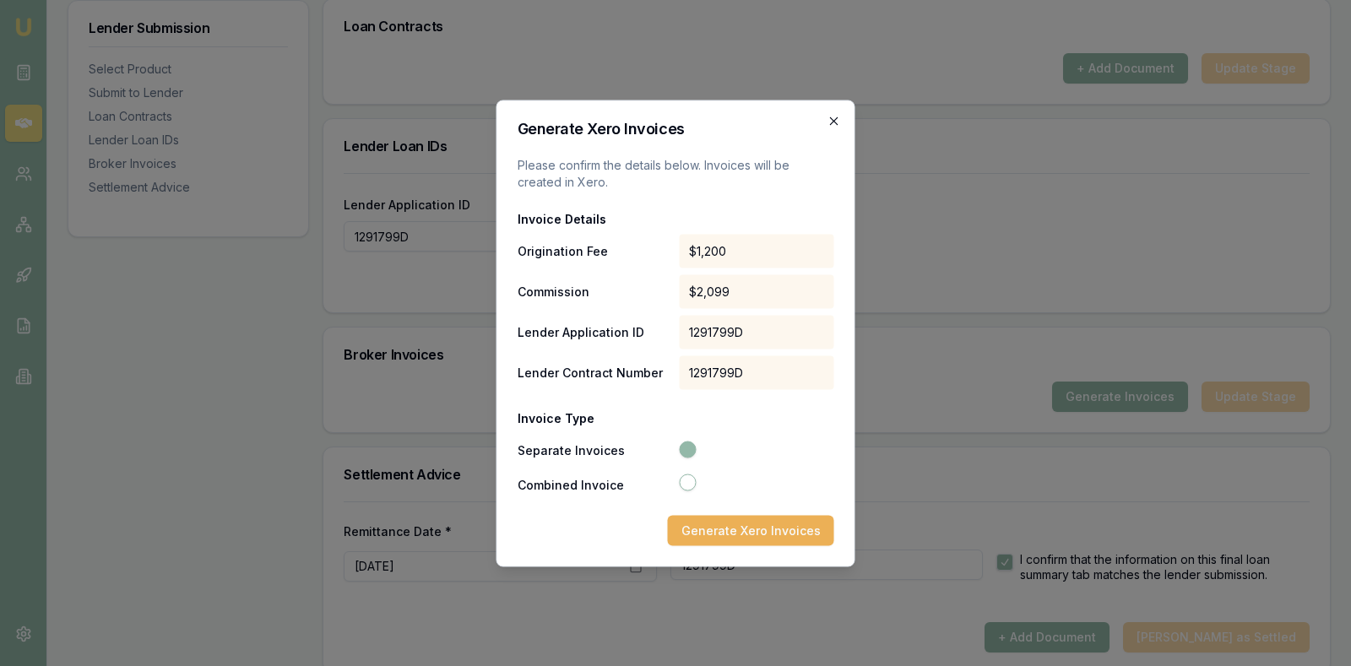
click at [832, 117] on icon "button" at bounding box center [834, 120] width 8 height 8
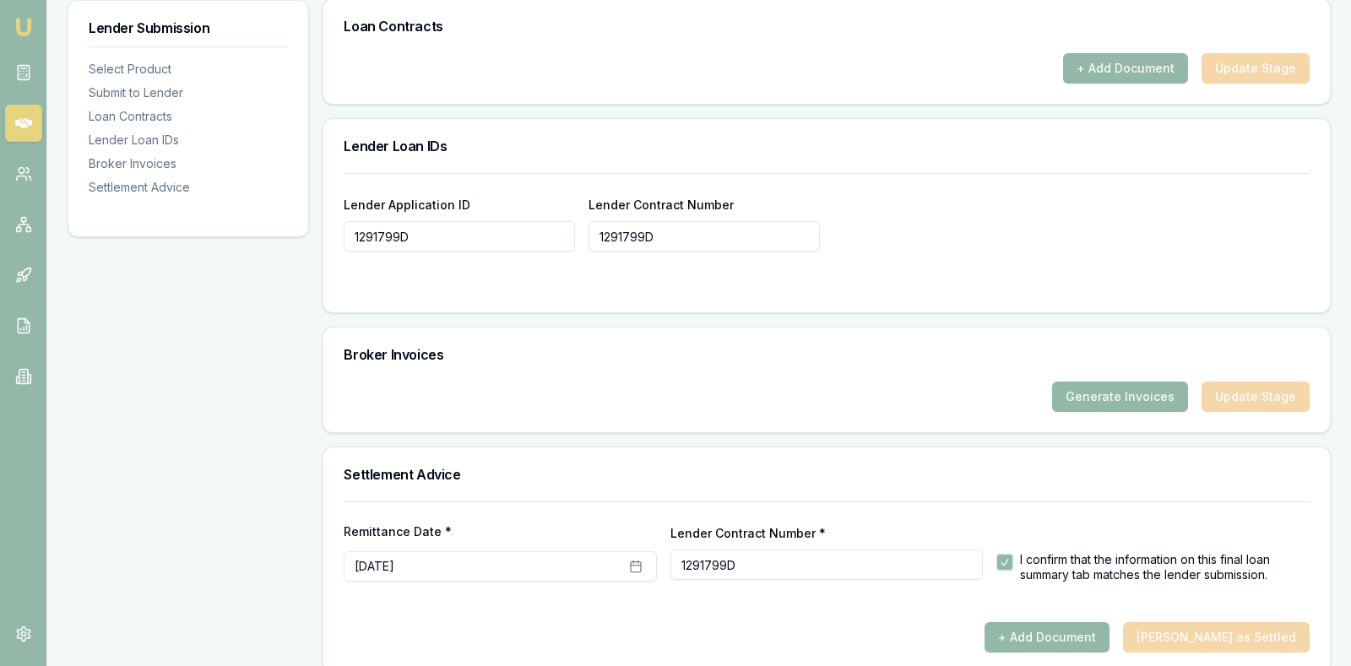
click at [740, 53] on div "+ Add Document Update Stage" at bounding box center [827, 68] width 966 height 30
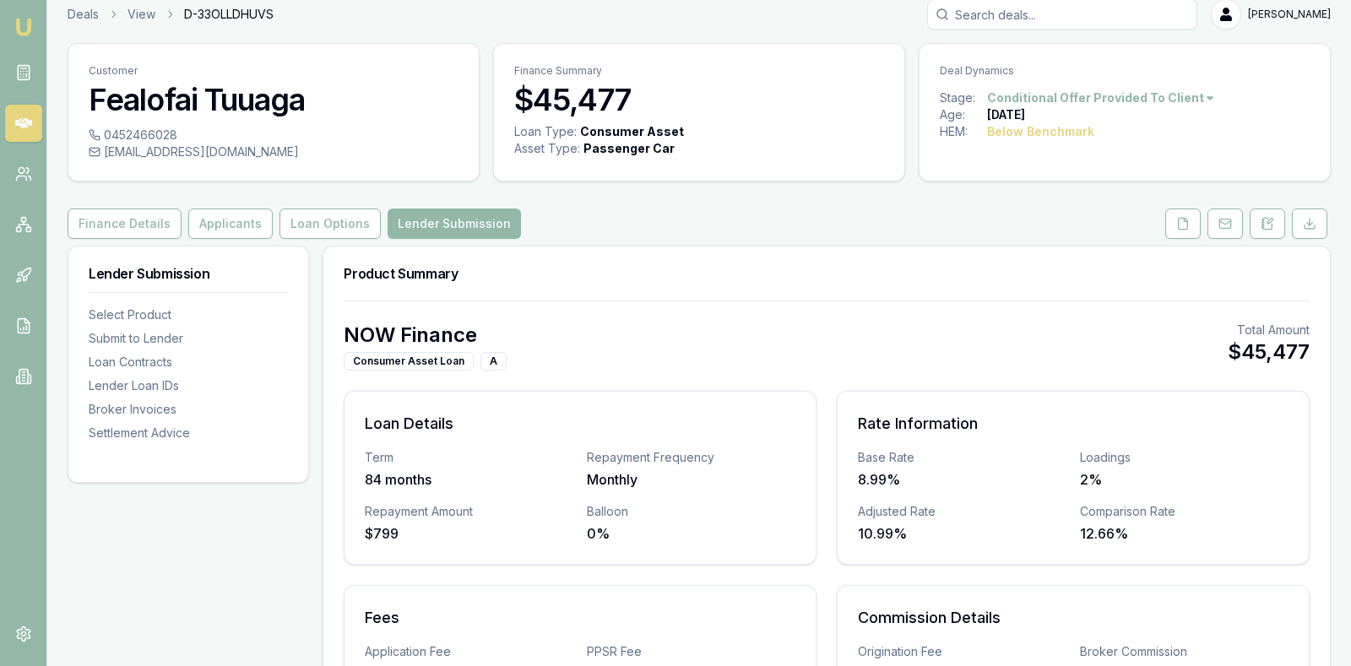
scroll to position [0, 0]
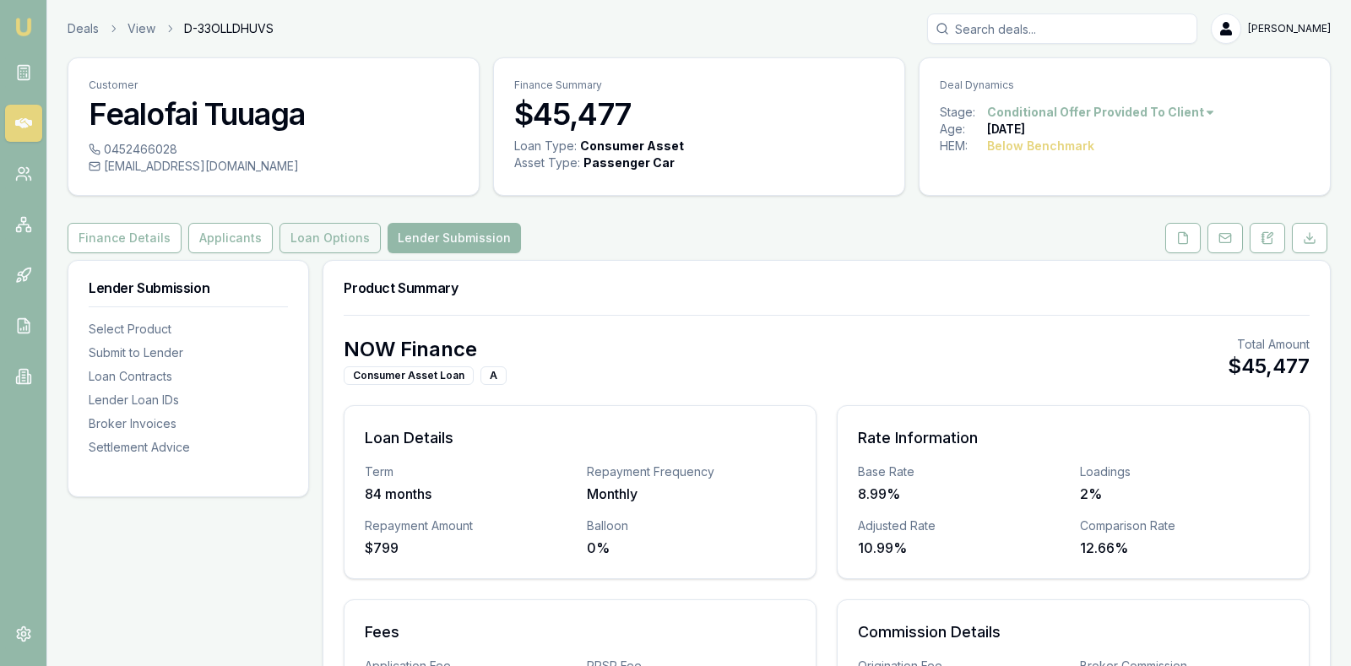
click at [299, 236] on button "Loan Options" at bounding box center [329, 238] width 101 height 30
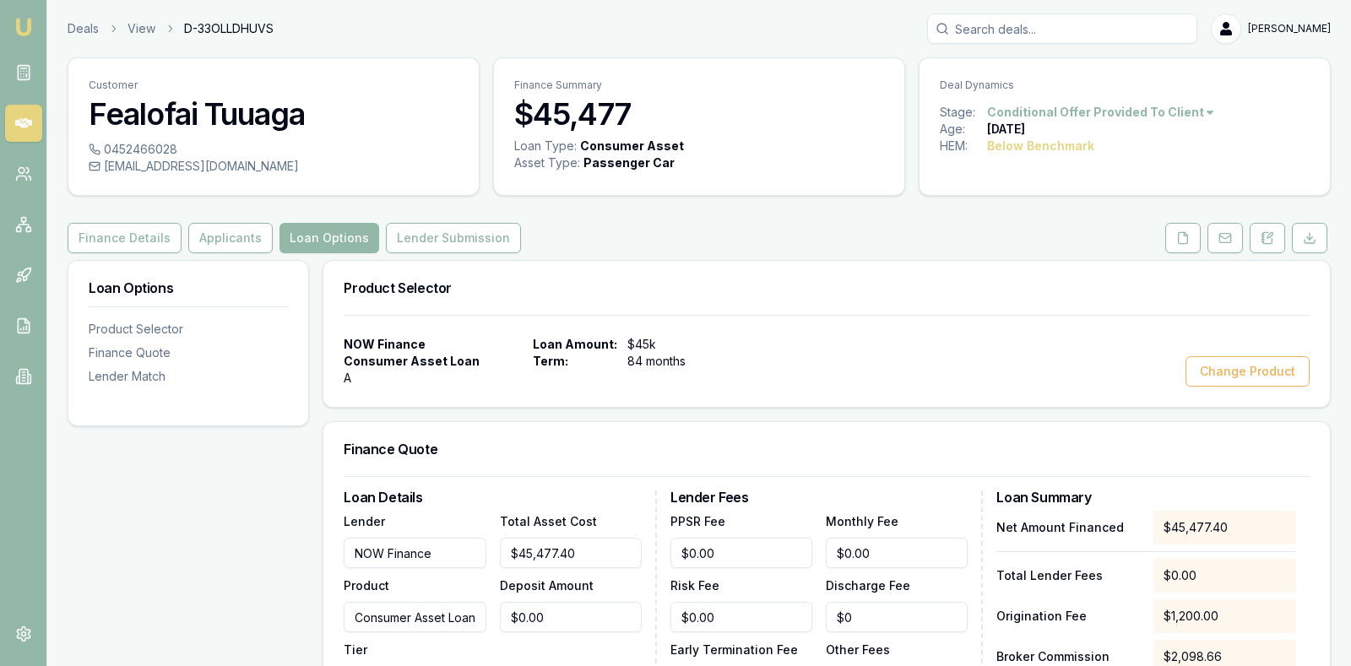
click at [778, 282] on h3 "Product Selector" at bounding box center [827, 288] width 966 height 14
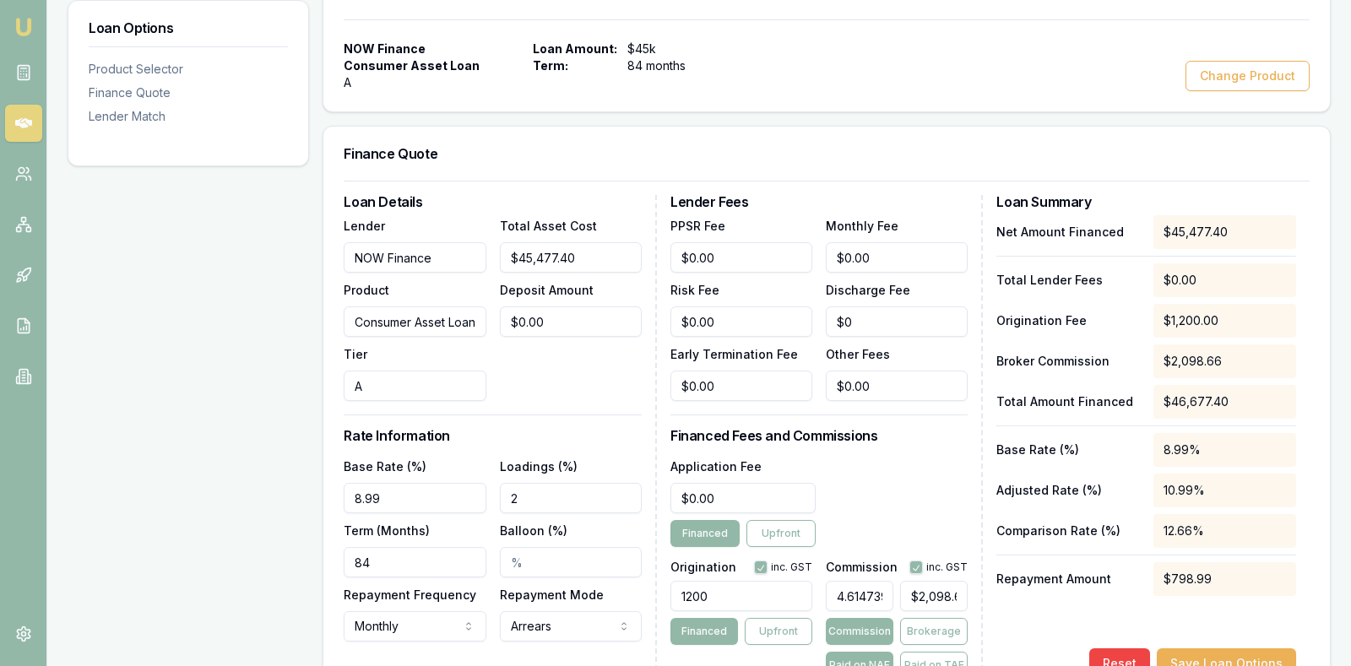
scroll to position [338, 0]
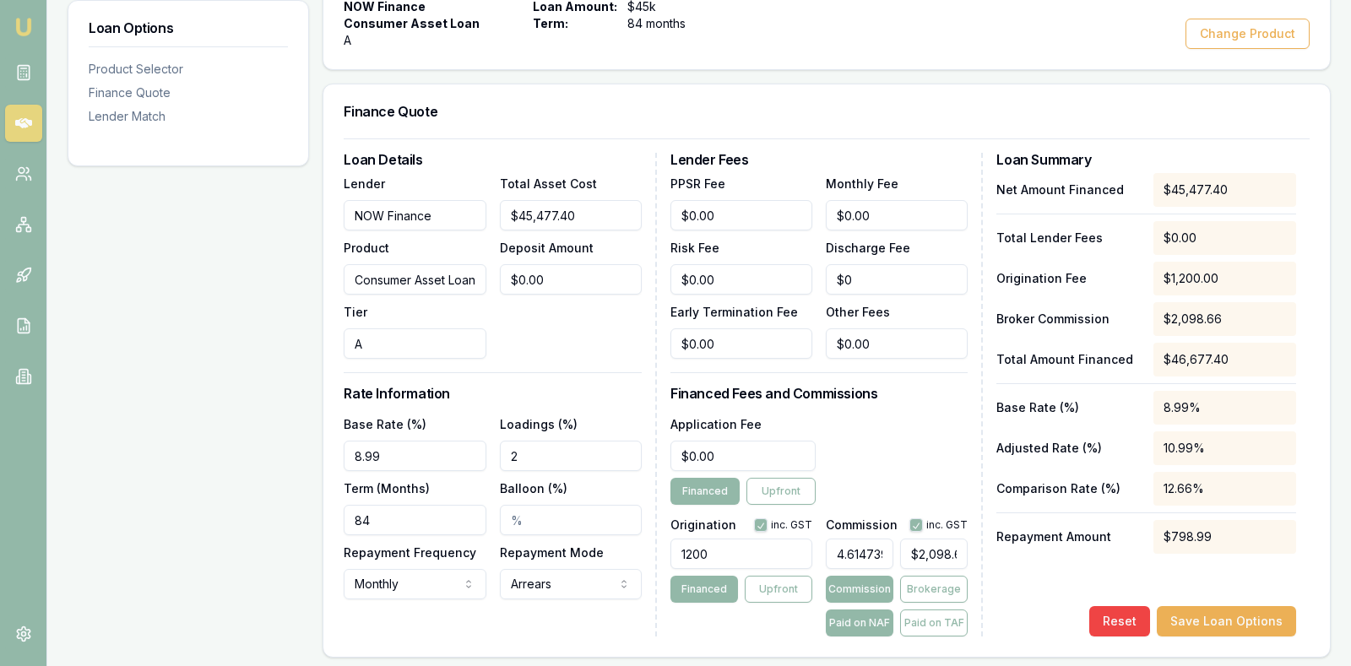
type input "2098"
click at [959, 552] on input "2098" at bounding box center [934, 554] width 68 height 30
type input "0.45956892874262817"
type input "209"
type input "0.04397788791795485"
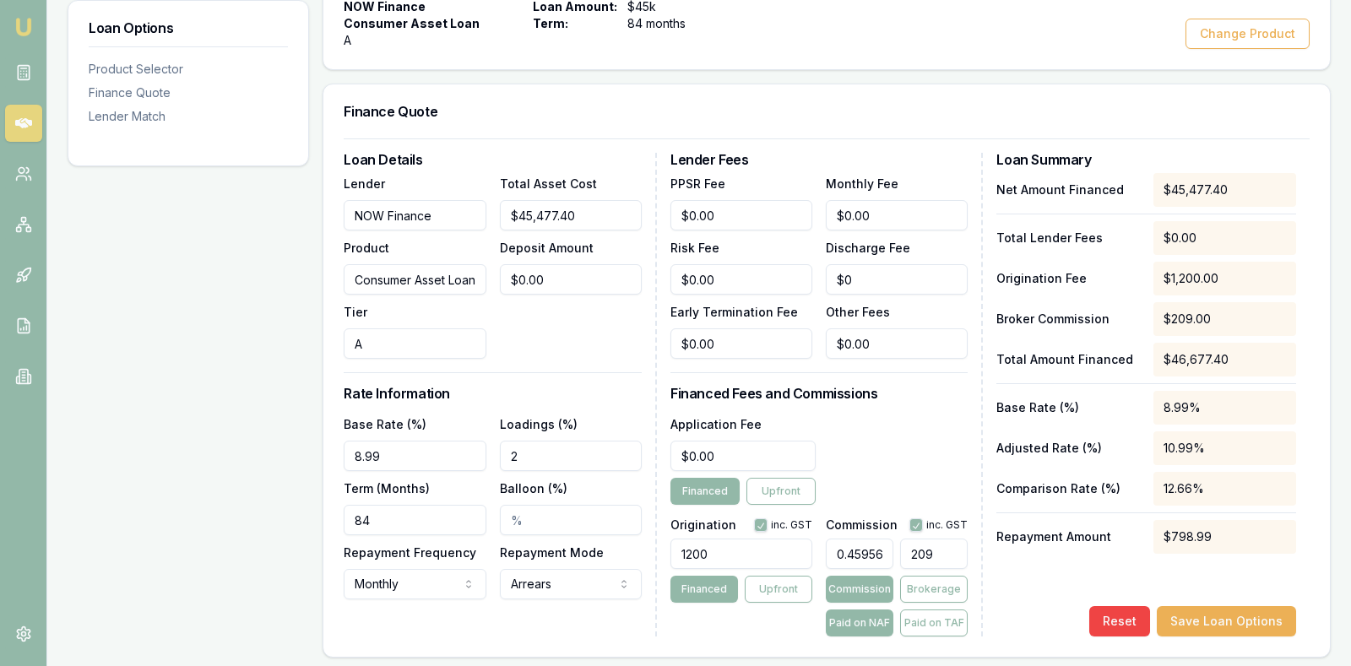
type input "20"
type input "0.45517113995083275"
type input "207"
type input "4.564904765883713"
click at [1027, 579] on div "Net Amount Financed $45,477.40 Total Lender Fees $0.00 Origination Fee $1,200.0…" at bounding box center [1146, 404] width 300 height 463
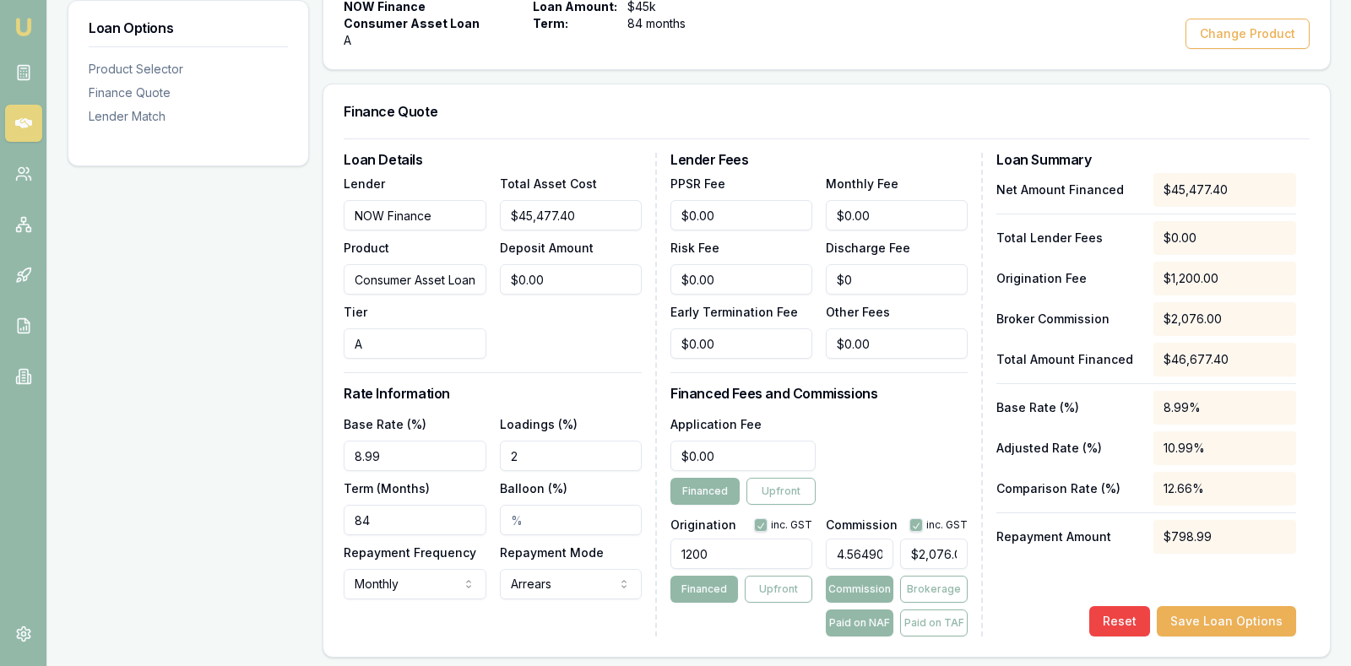
type input "2075"
click at [962, 555] on input "2075" at bounding box center [934, 554] width 68 height 30
type input "4.5627058714878155"
type input "2075"
type input "45.63805318685765"
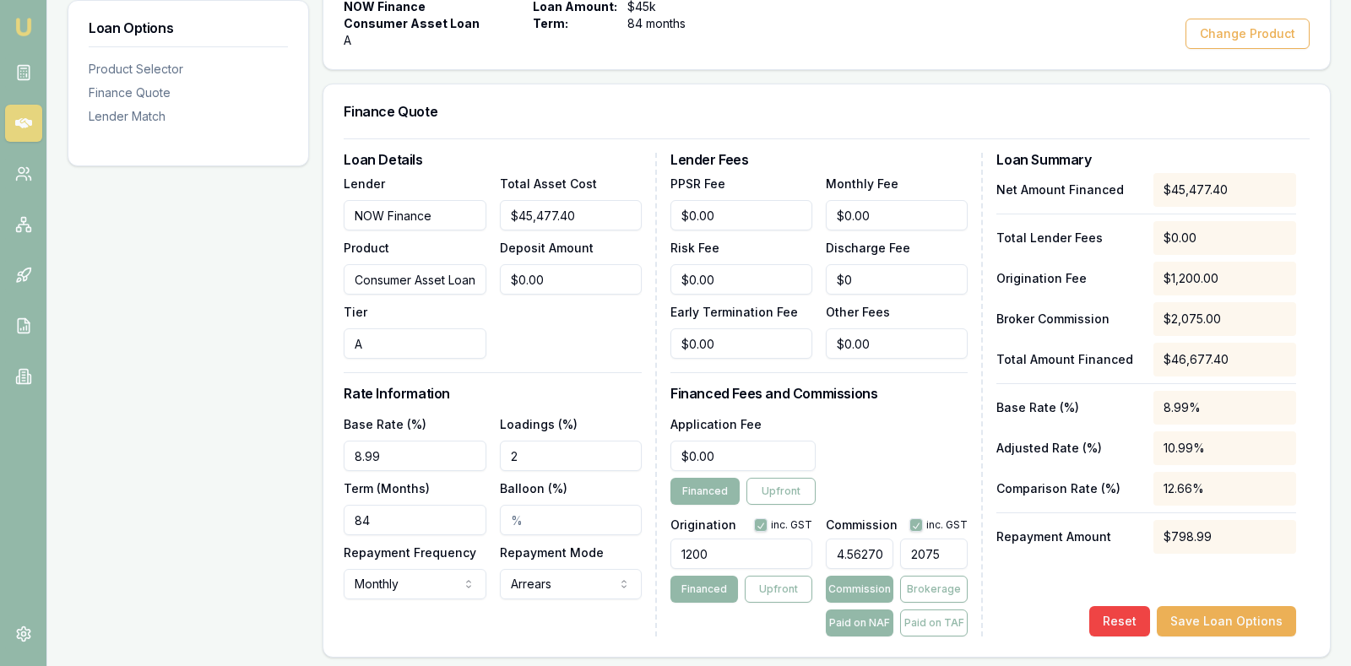
type input "20755"
type input "456.4003219181395"
type input "207559"
type input "45.63805318685765"
type input "20755"
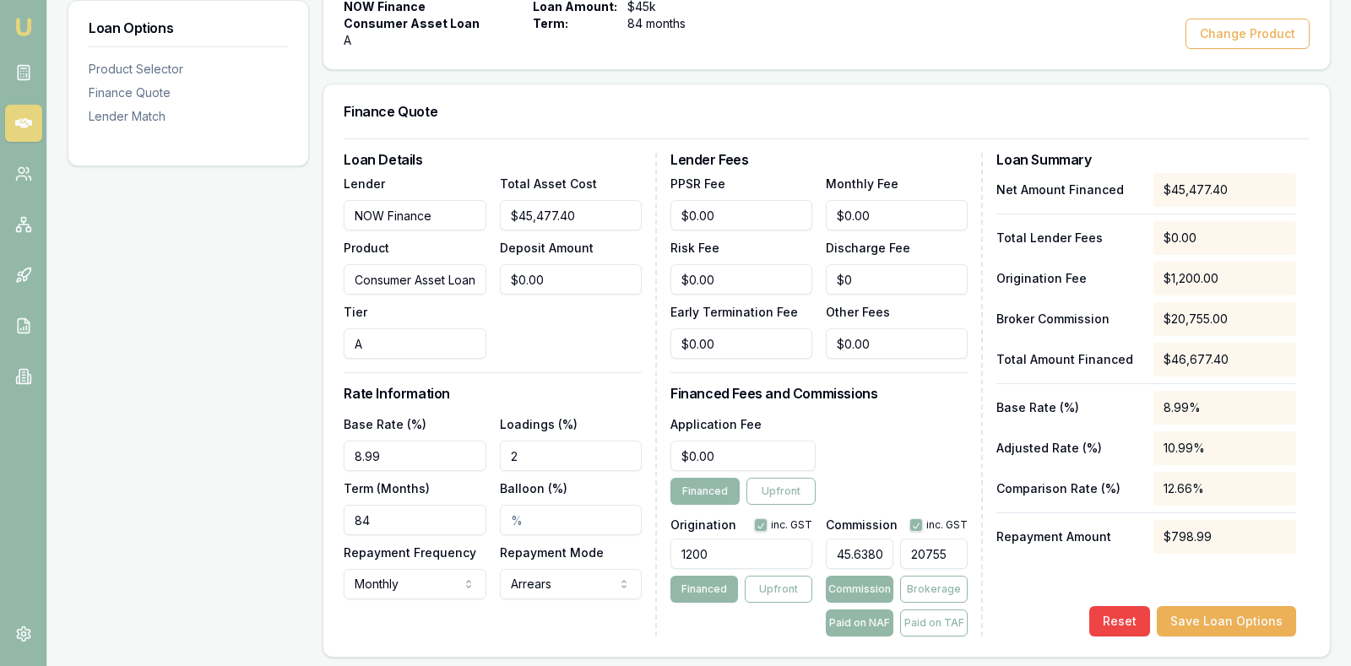
type input "4.5627058714878155"
type input "2075."
type input "4.563805318685764"
type input "2075.5"
type input "4.564003219181396"
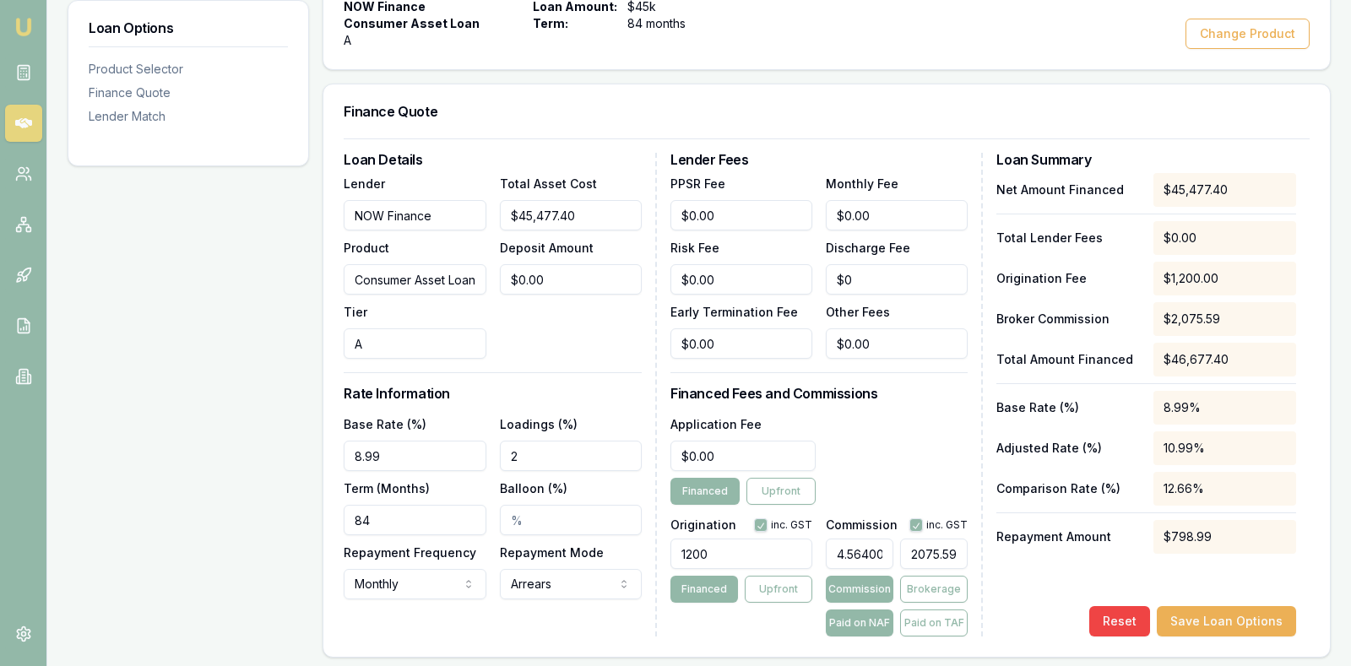
type input "$2,075.59"
click at [1028, 589] on div "Net Amount Financed $45,477.40 Total Lender Fees $0.00 Origination Fee $1,200.0…" at bounding box center [1146, 404] width 300 height 463
click at [1190, 613] on button "Save Loan Options" at bounding box center [1226, 621] width 139 height 30
click at [1189, 614] on button "Save Loan Options" at bounding box center [1226, 621] width 139 height 30
click at [690, 96] on div "Finance Quote" at bounding box center [826, 111] width 1006 height 54
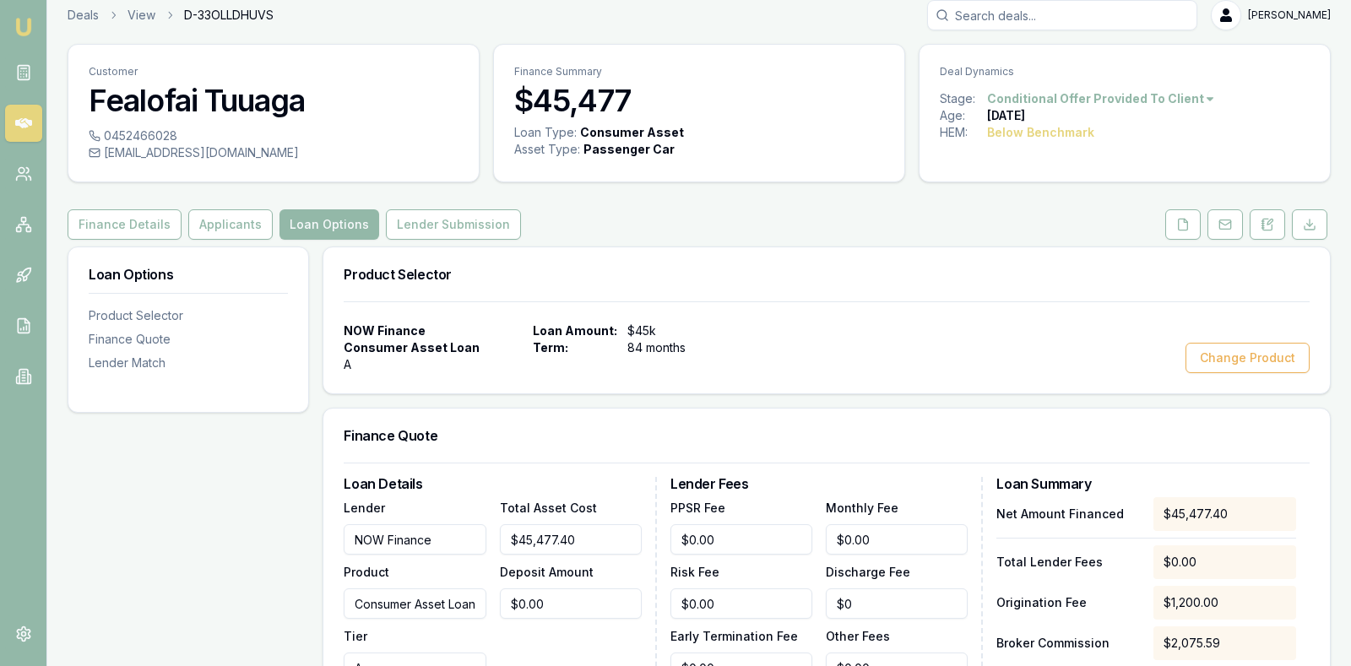
scroll to position [0, 0]
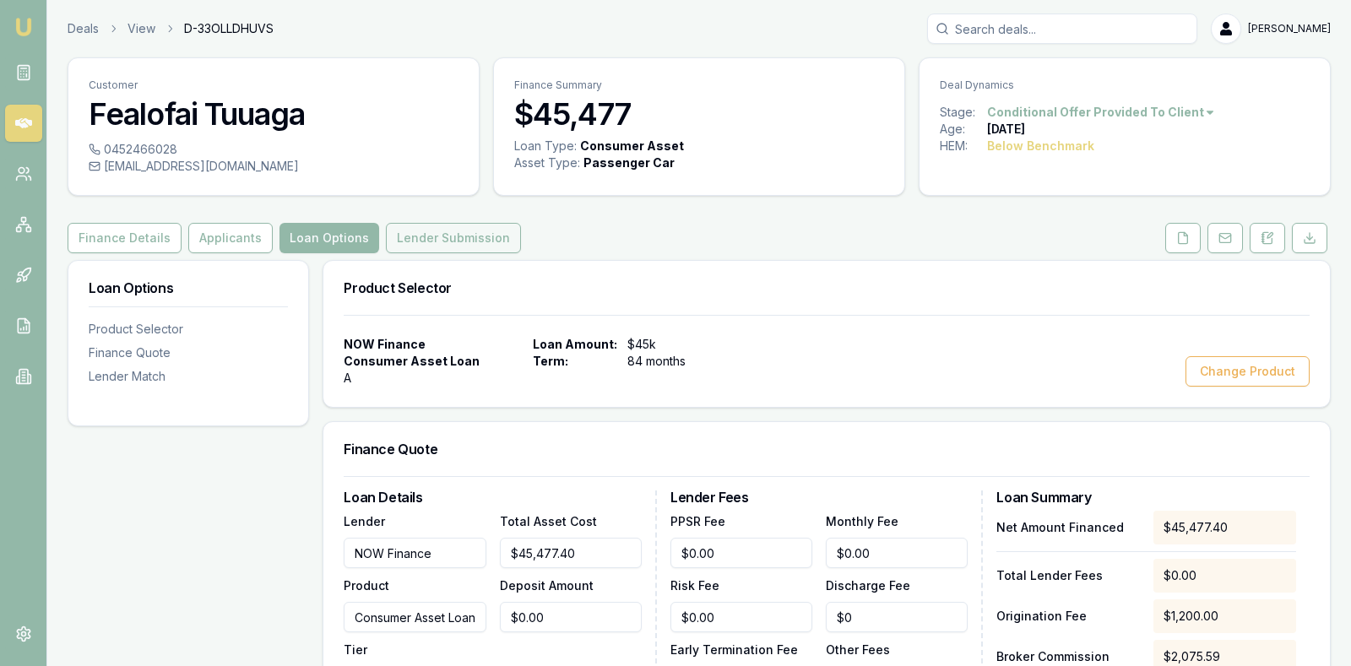
click at [461, 228] on button "Lender Submission" at bounding box center [453, 238] width 135 height 30
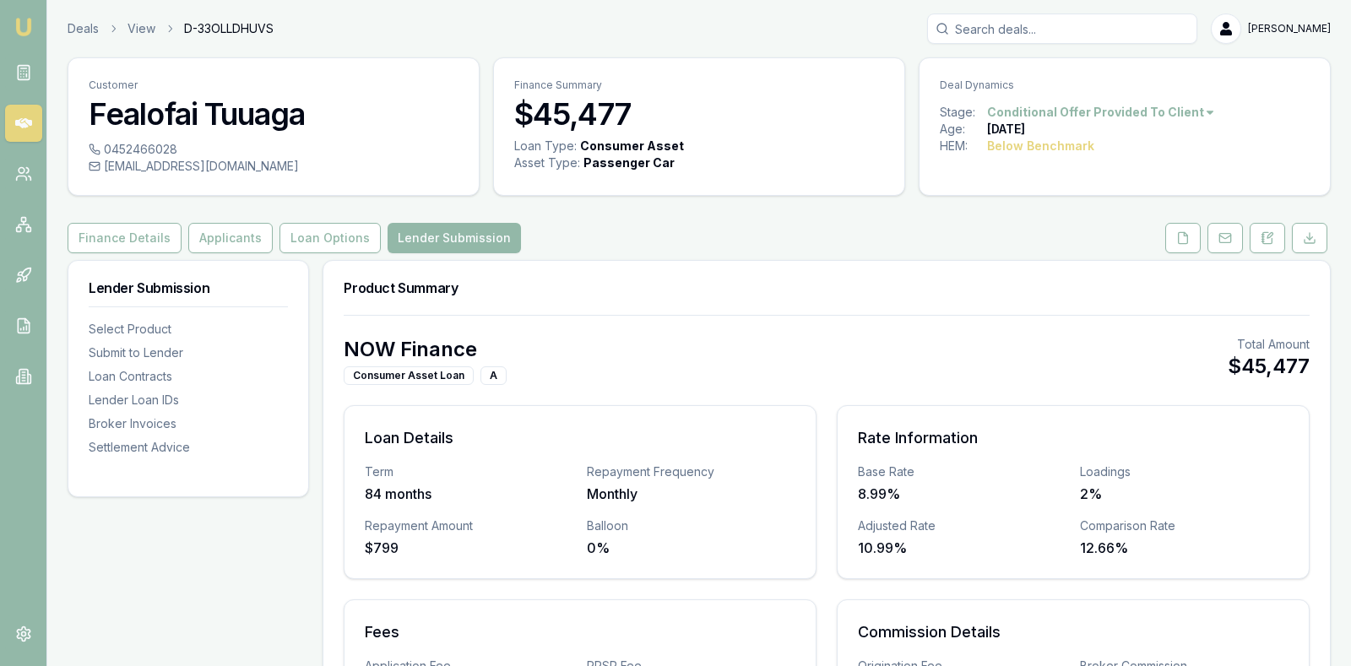
click at [643, 307] on div "Product Summary" at bounding box center [826, 288] width 1006 height 54
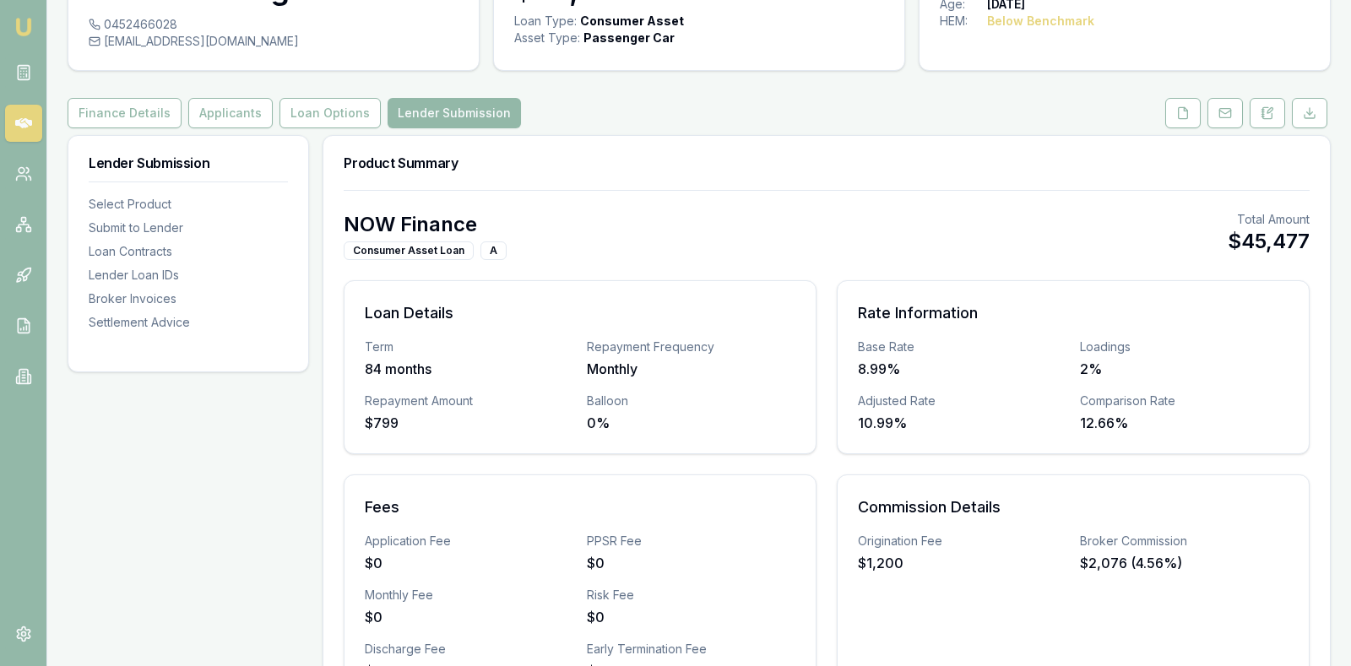
scroll to position [127, 0]
click at [1184, 107] on icon at bounding box center [1183, 112] width 14 height 14
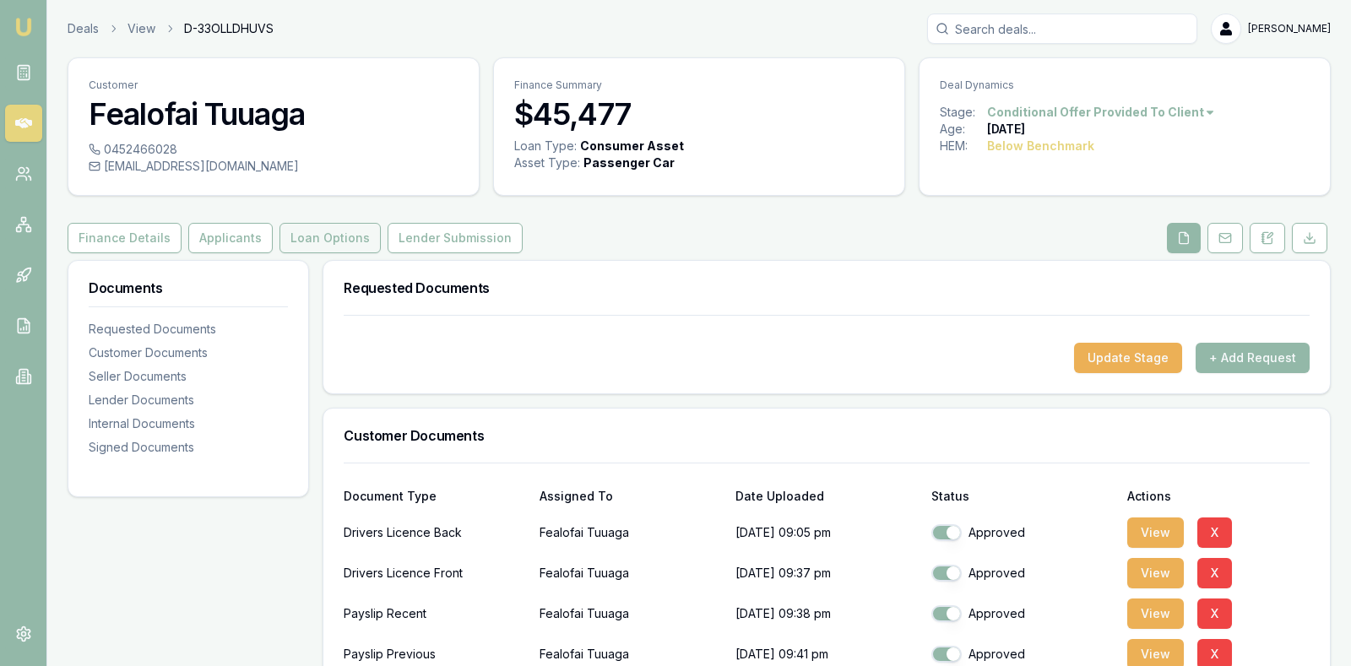
click at [328, 230] on button "Loan Options" at bounding box center [329, 238] width 101 height 30
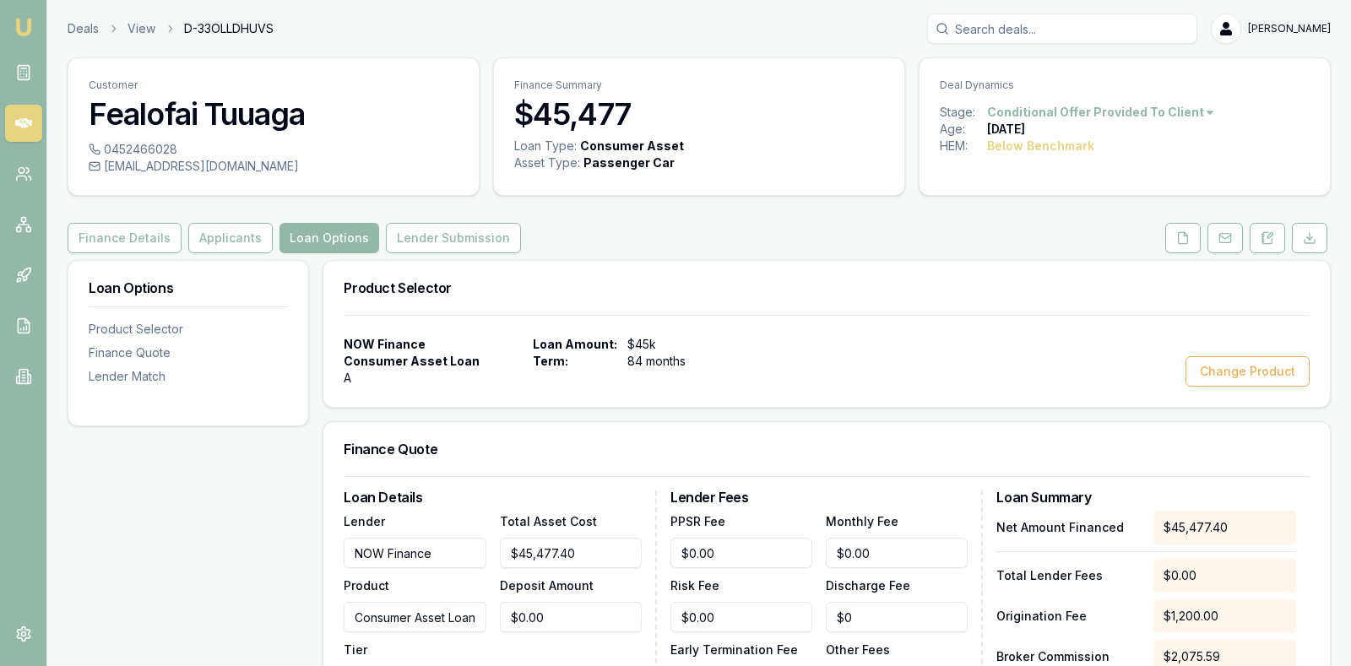
click at [691, 242] on div "Finance Details Applicants Loan Options Lender Submission" at bounding box center [699, 238] width 1263 height 30
click at [448, 233] on button "Lender Submission" at bounding box center [453, 238] width 135 height 30
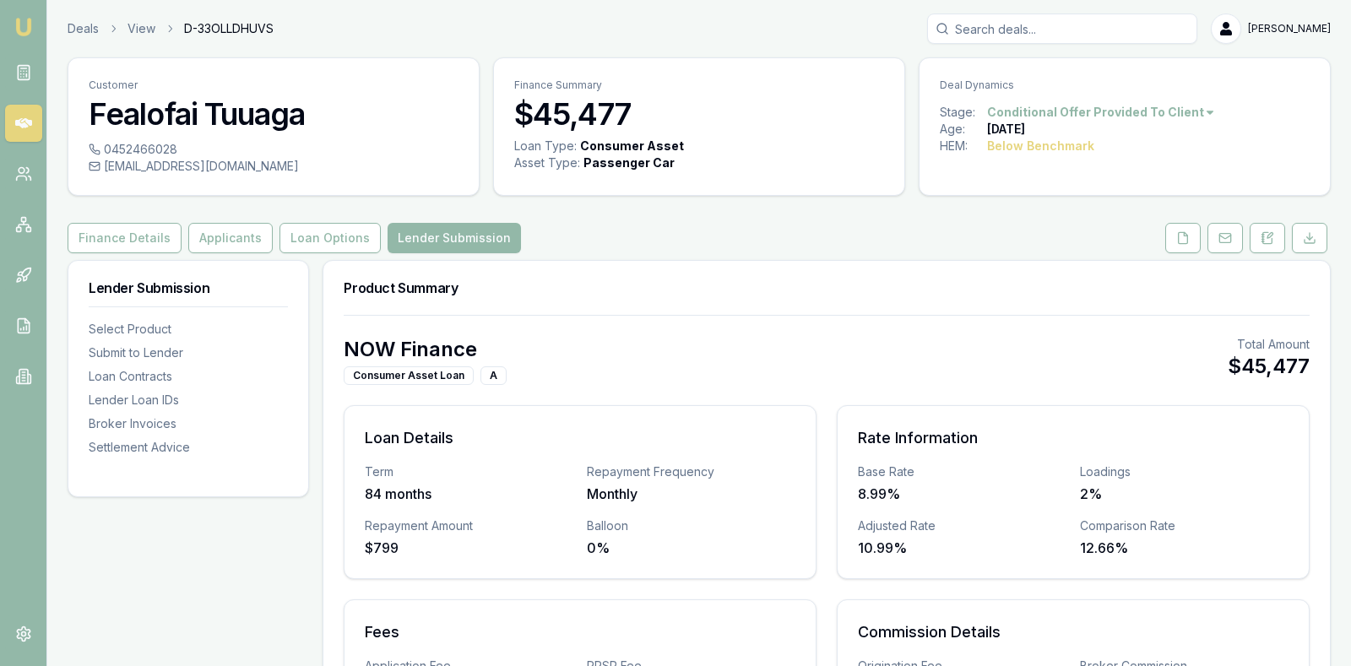
click at [674, 225] on div "Finance Details Applicants Loan Options Lender Submission" at bounding box center [699, 238] width 1263 height 30
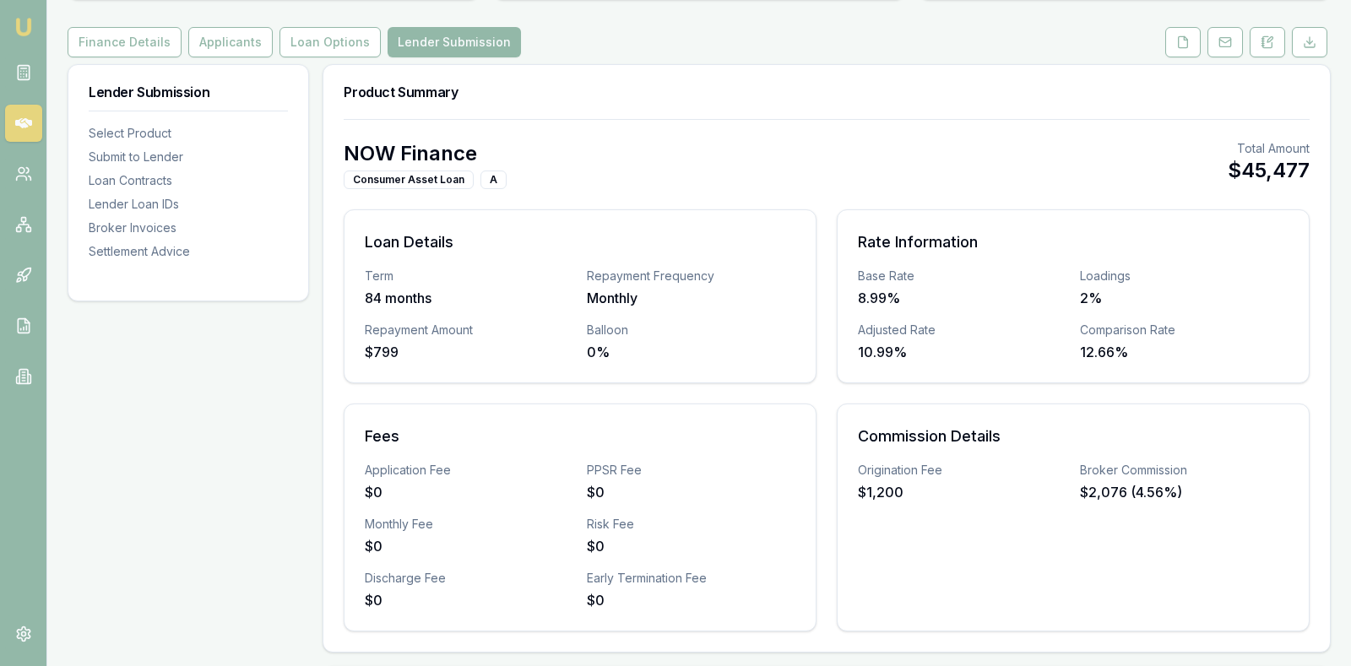
scroll to position [211, 0]
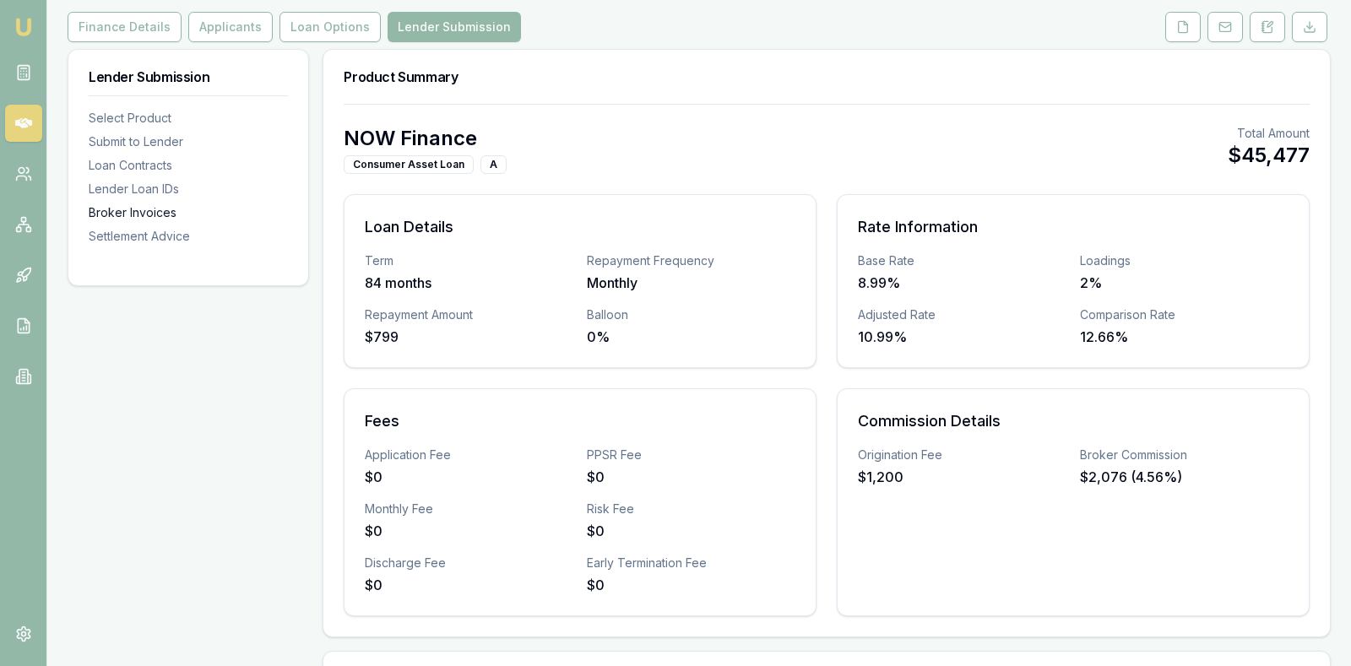
click at [108, 209] on div "Broker Invoices" at bounding box center [188, 212] width 199 height 17
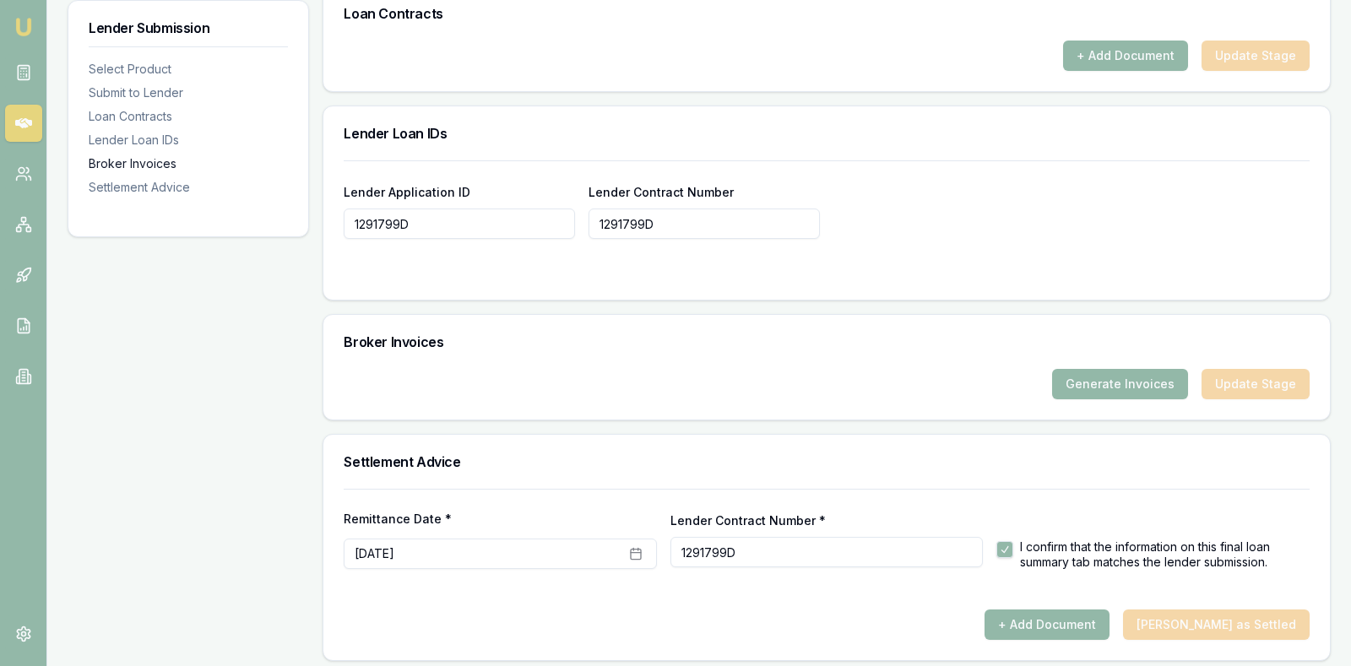
scroll to position [1112, 0]
click at [1090, 372] on button "Generate Invoices" at bounding box center [1120, 382] width 136 height 30
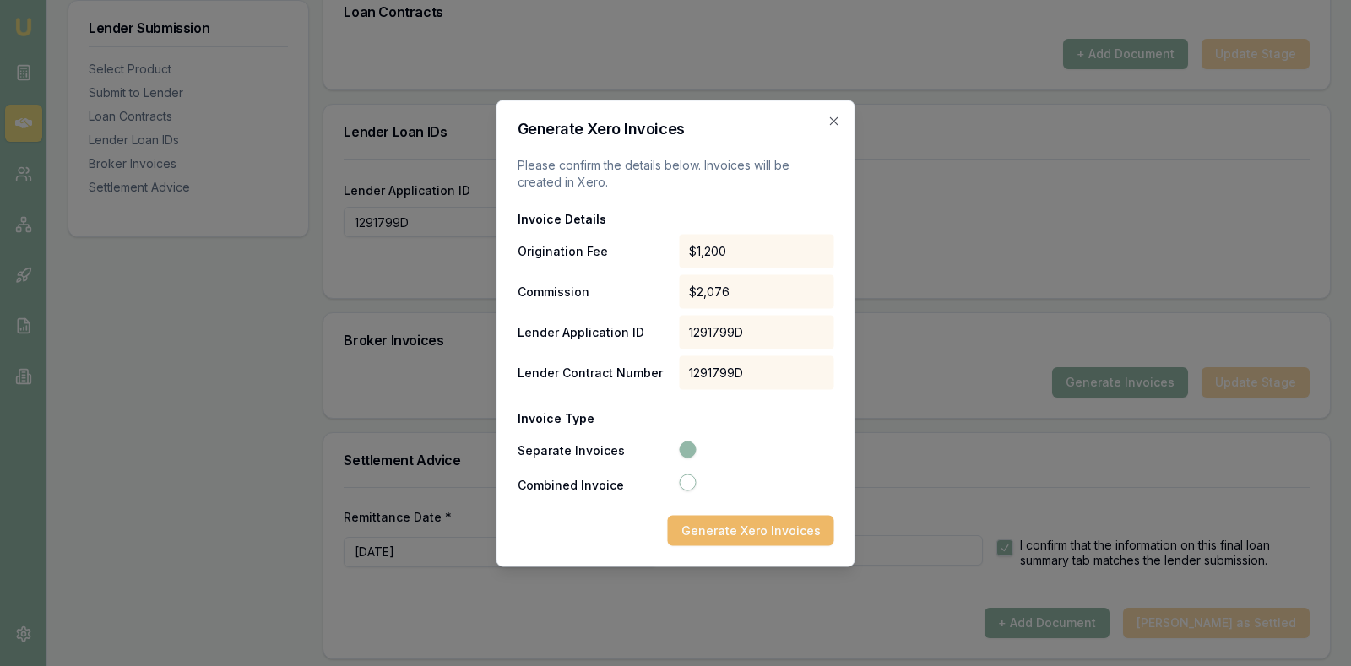
click at [759, 527] on button "Generate Xero Invoices" at bounding box center [751, 530] width 166 height 30
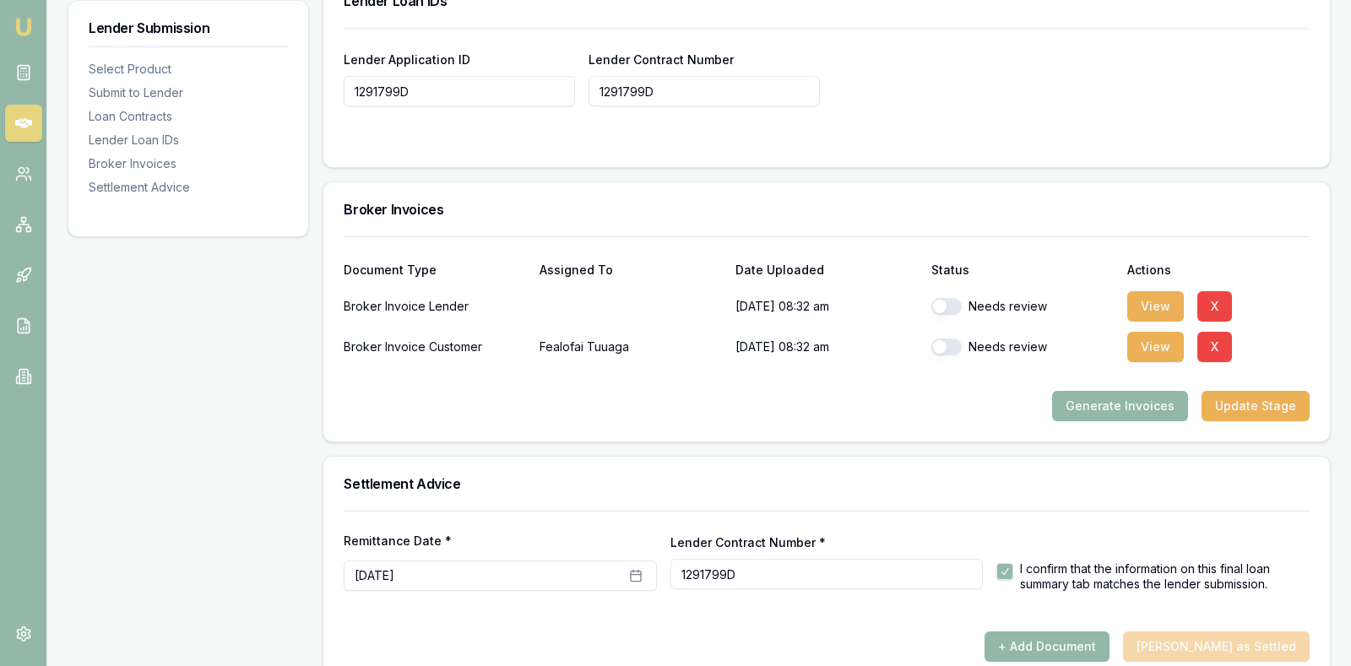
scroll to position [1266, 0]
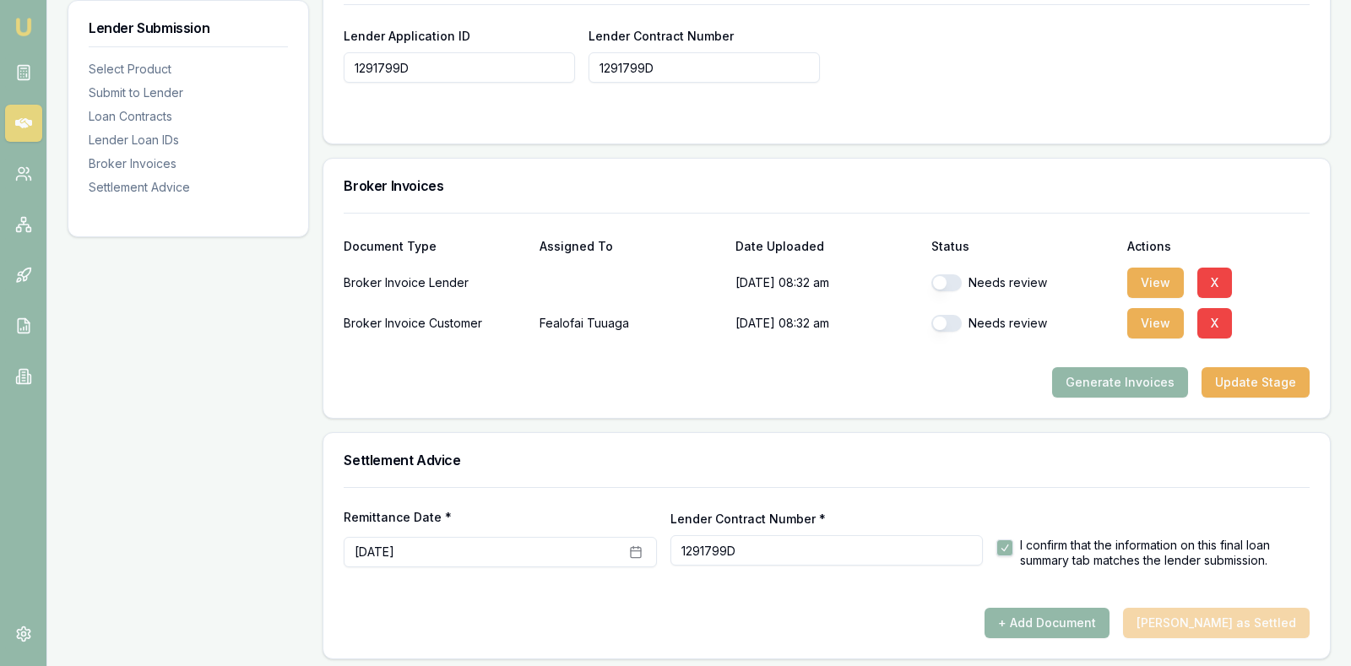
click at [940, 276] on button "button" at bounding box center [946, 282] width 30 height 17
checkbox input "true"
click at [943, 315] on button "button" at bounding box center [946, 323] width 30 height 17
checkbox input "true"
click at [1152, 271] on button "View" at bounding box center [1155, 283] width 57 height 30
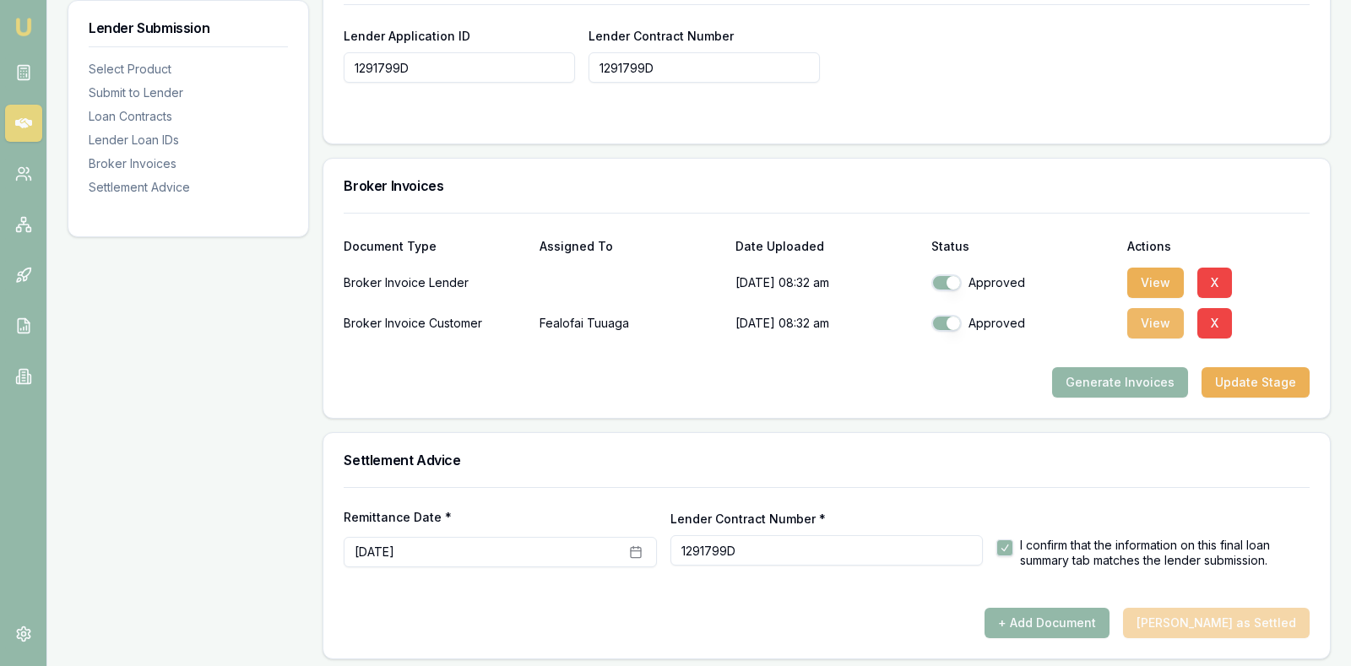
click at [1157, 317] on button "View" at bounding box center [1155, 323] width 57 height 30
click at [815, 608] on div "+ Add Document Mark Deal as Settled" at bounding box center [827, 623] width 966 height 30
click at [826, 371] on div "Generate Invoices Update Stage" at bounding box center [827, 382] width 966 height 30
click at [958, 56] on div "Lender Application ID 1291799D Lender Contract Number 1291799D" at bounding box center [827, 53] width 966 height 57
click at [1260, 377] on button "Update Stage" at bounding box center [1255, 382] width 108 height 30
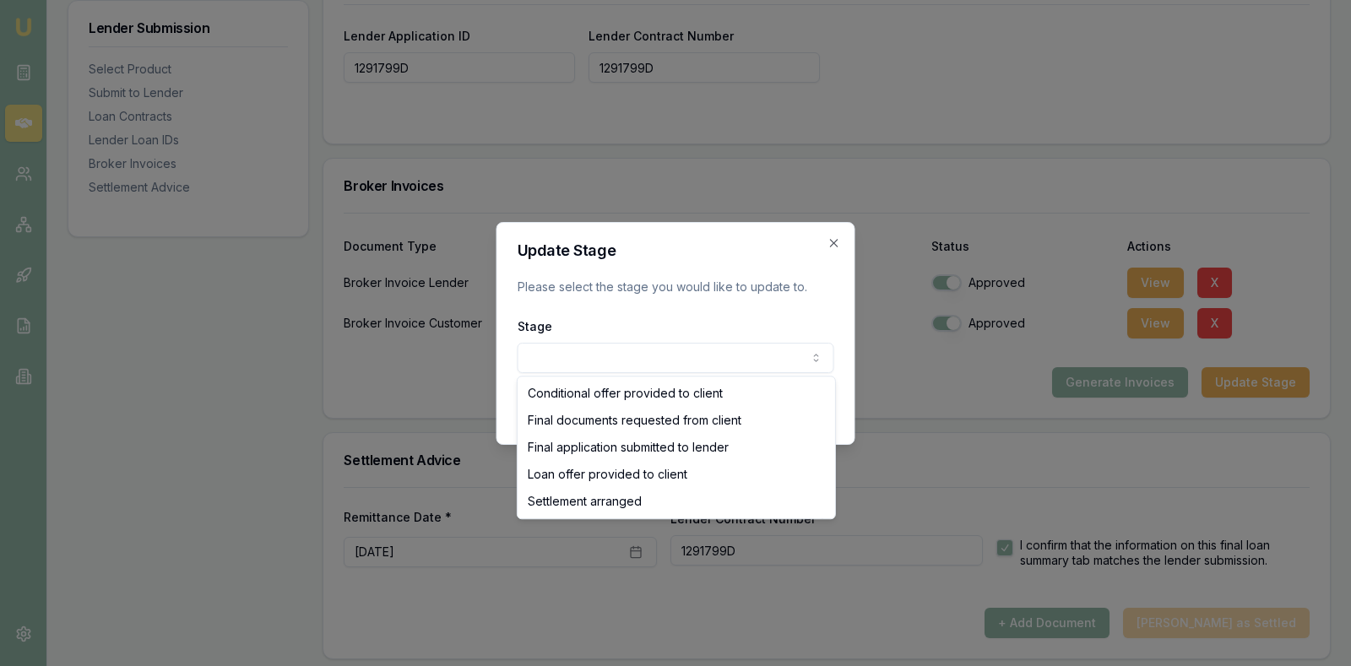
select select "SETTLEMENT_ARRANGED"
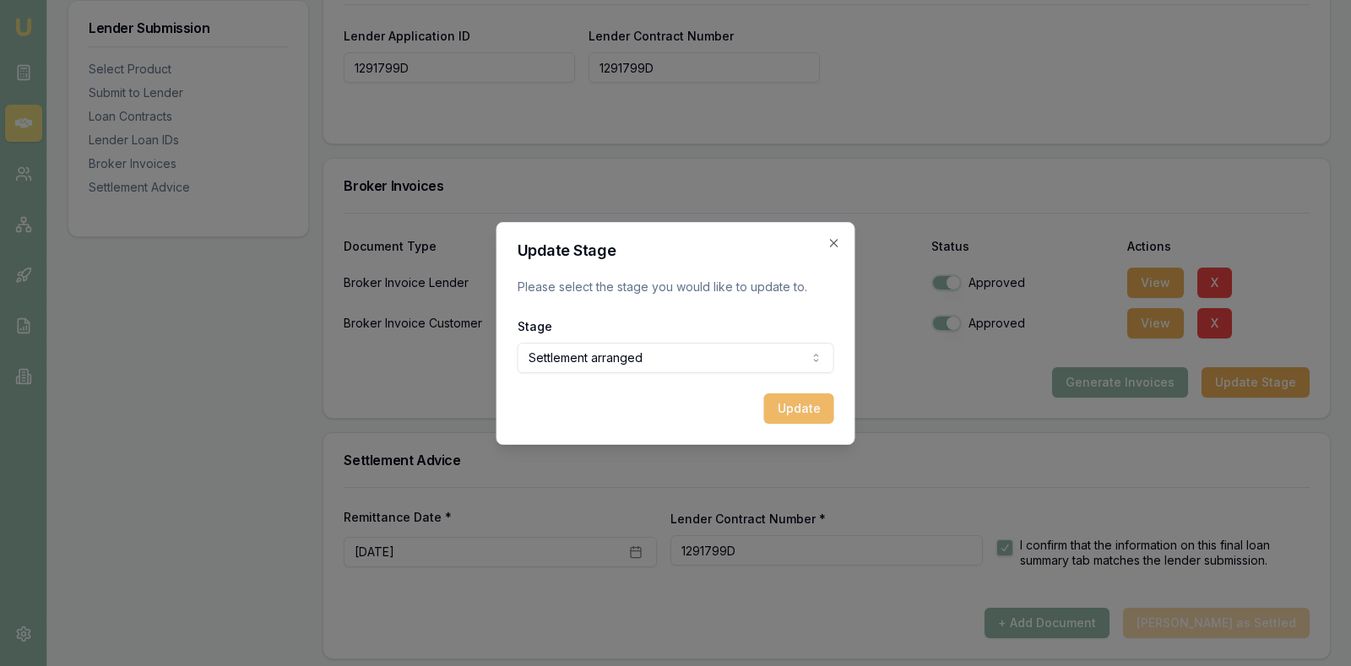
click at [794, 409] on button "Update" at bounding box center [799, 408] width 70 height 30
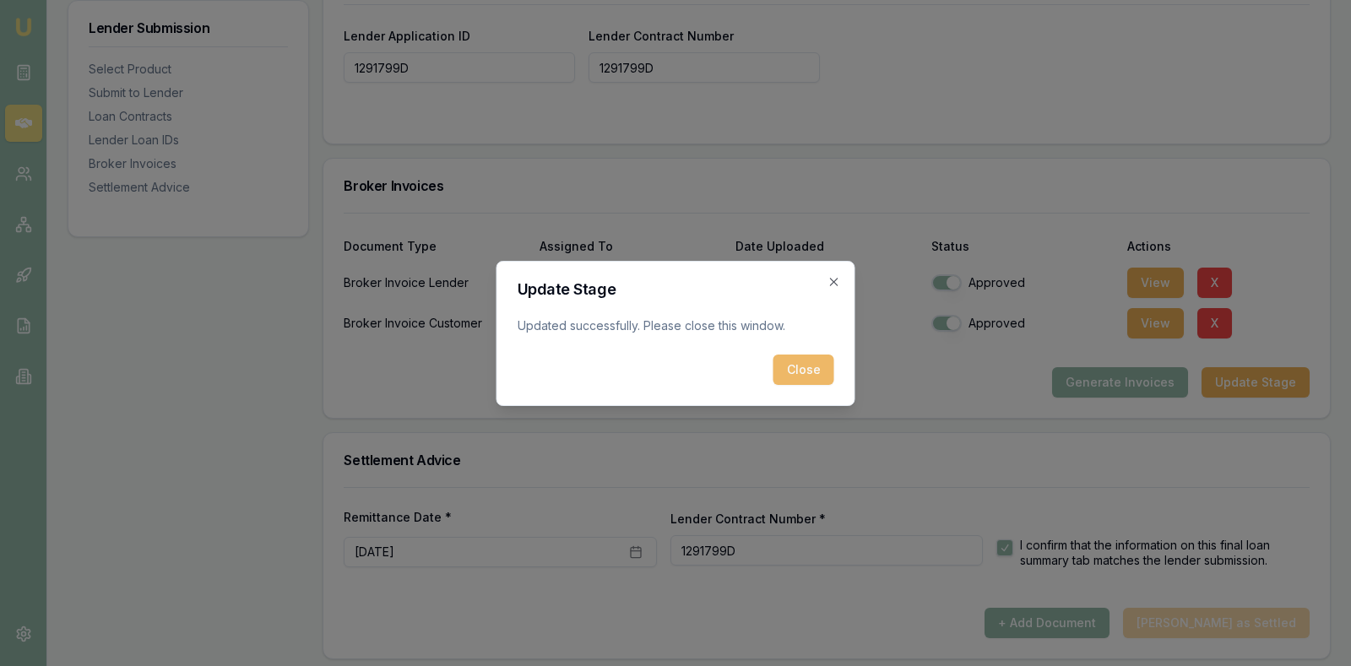
click at [805, 361] on button "Close" at bounding box center [803, 370] width 61 height 30
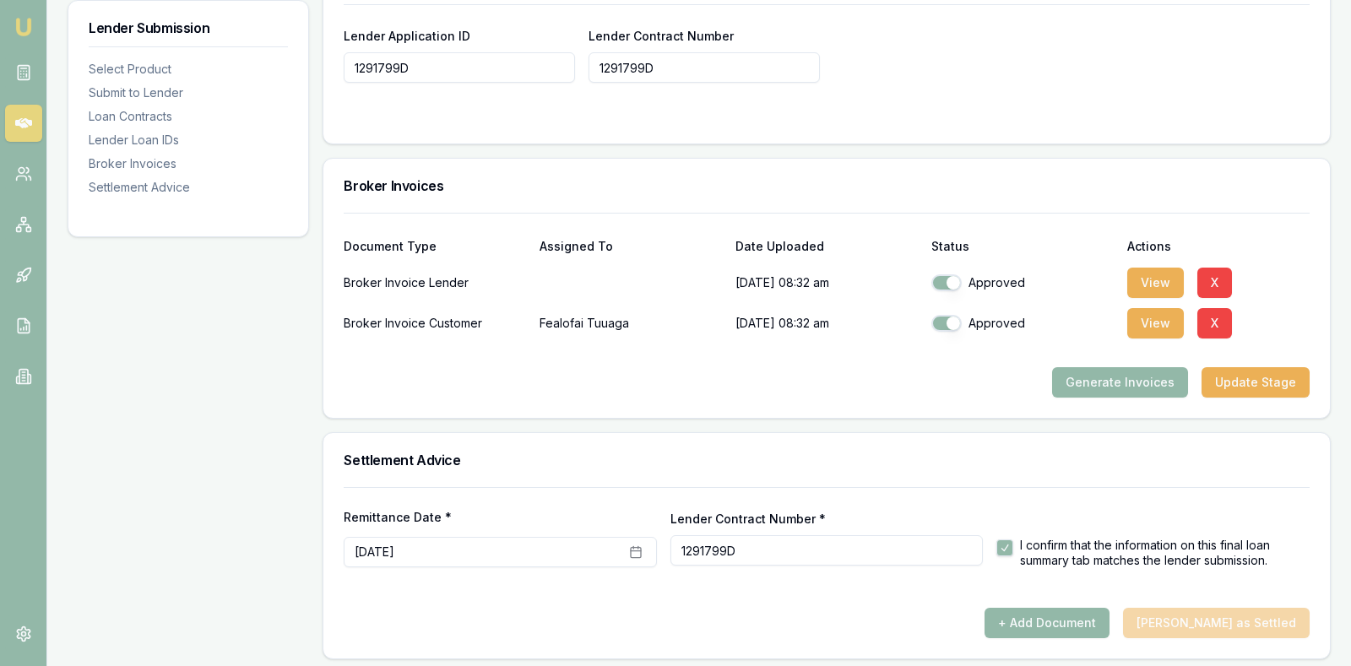
click at [929, 50] on div "Lender Application ID 1291799D Lender Contract Number 1291799D" at bounding box center [827, 53] width 966 height 57
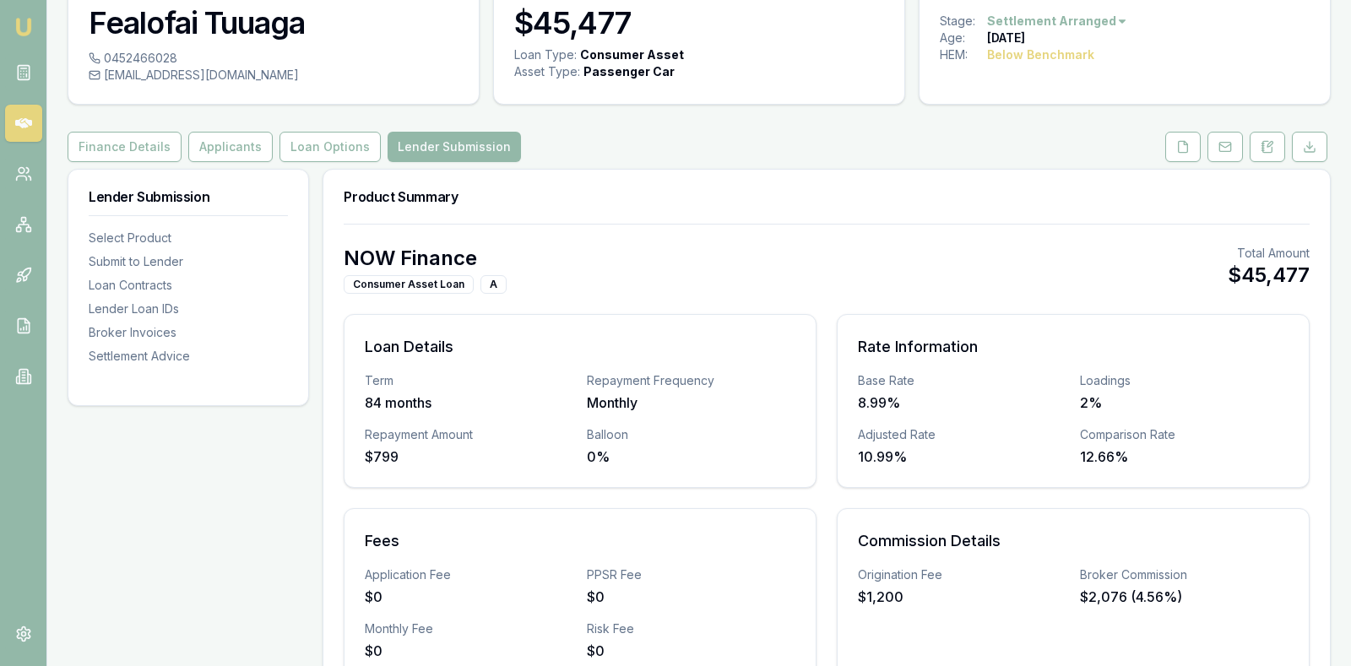
scroll to position [0, 0]
